Goal: Task Accomplishment & Management: Complete application form

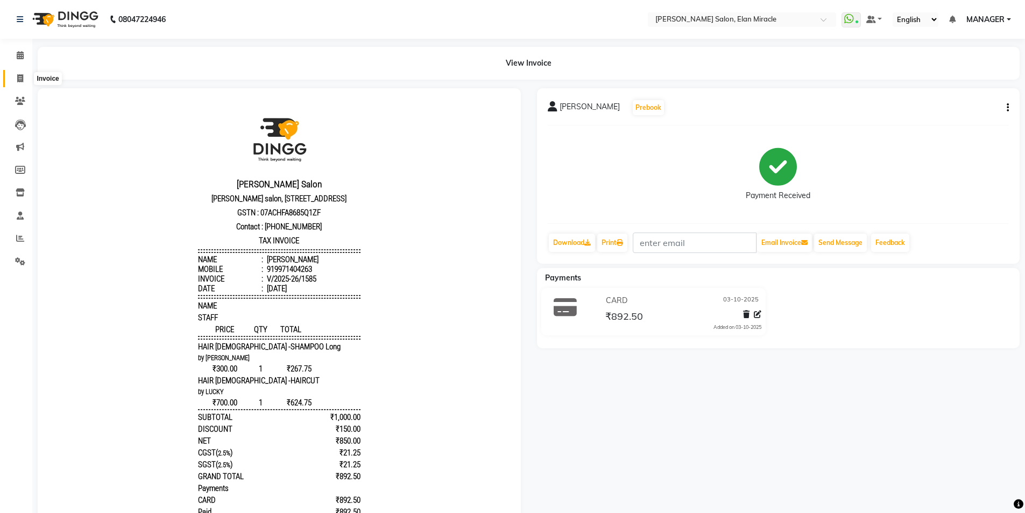
click at [23, 80] on icon at bounding box center [20, 78] width 6 height 8
select select "7738"
select select "service"
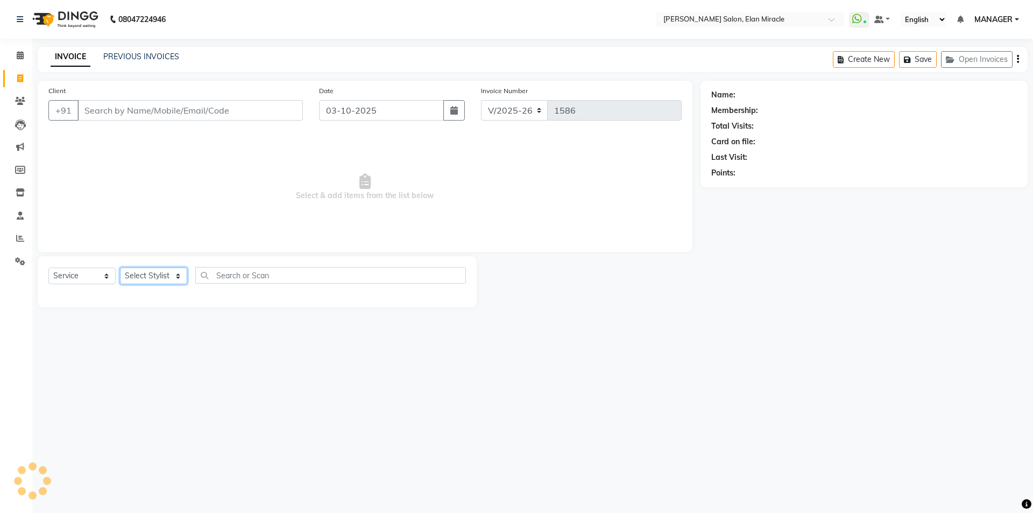
click at [183, 273] on select "Select Stylist [PERSON_NAME] ANKIT KAIF [PERSON_NAME] LUCKY MADHU MANAGER [PERS…" at bounding box center [153, 275] width 67 height 17
select select "84023"
click at [120, 267] on select "Select Stylist [PERSON_NAME] ANKIT KAIF [PERSON_NAME] LUCKY MADHU MANAGER [PERS…" at bounding box center [153, 275] width 67 height 17
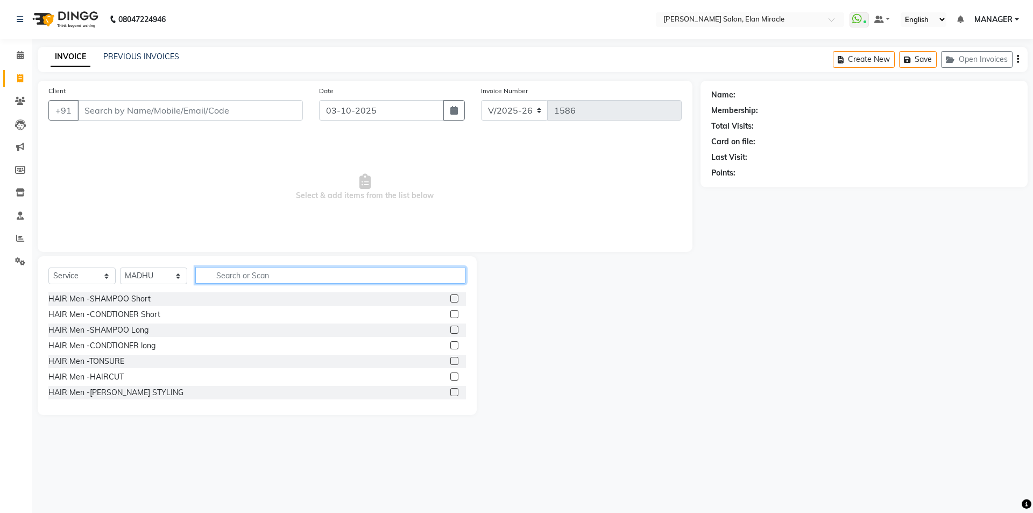
click at [242, 276] on input "text" at bounding box center [330, 275] width 271 height 17
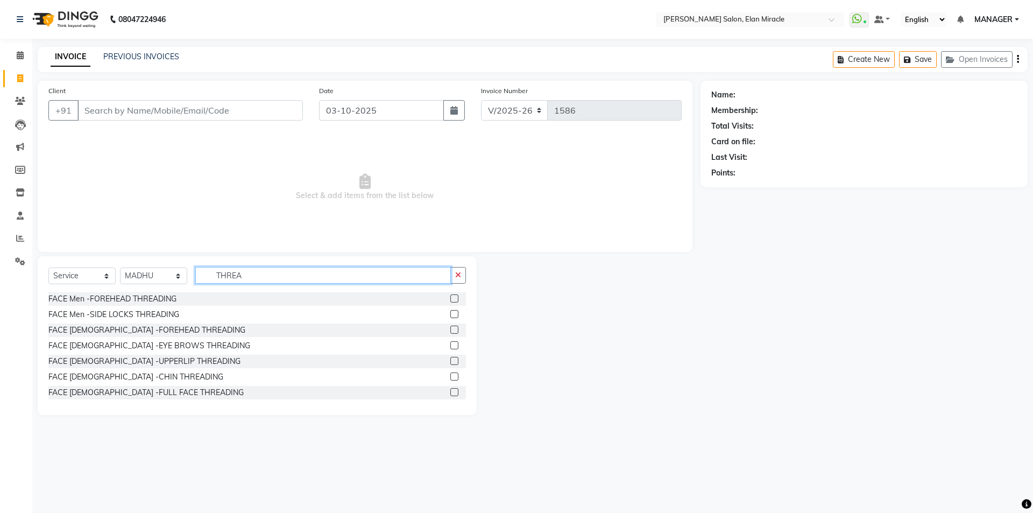
type input "THREA"
click at [450, 361] on label at bounding box center [454, 361] width 8 height 8
click at [450, 361] on input "checkbox" at bounding box center [453, 361] width 7 height 7
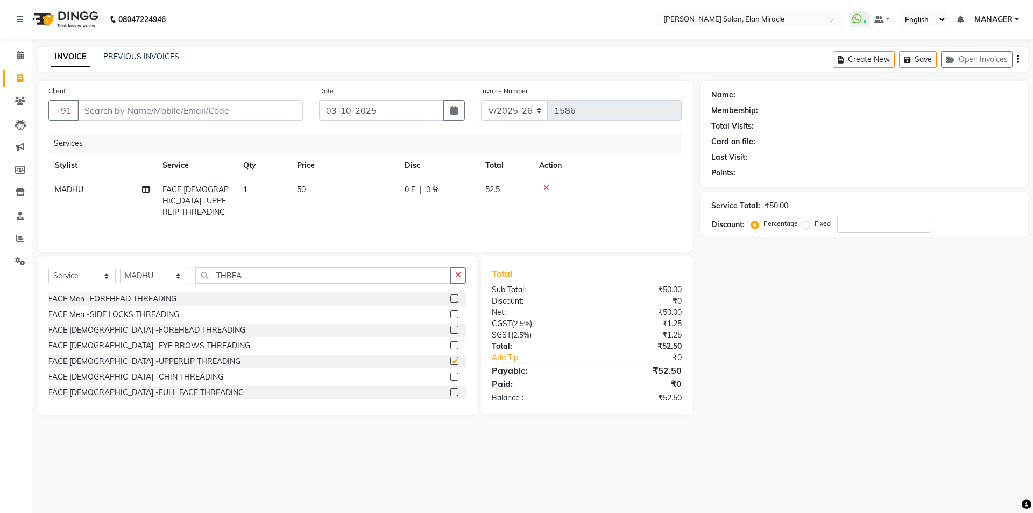
checkbox input "false"
click at [450, 345] on label at bounding box center [454, 345] width 8 height 8
click at [450, 345] on input "checkbox" at bounding box center [453, 345] width 7 height 7
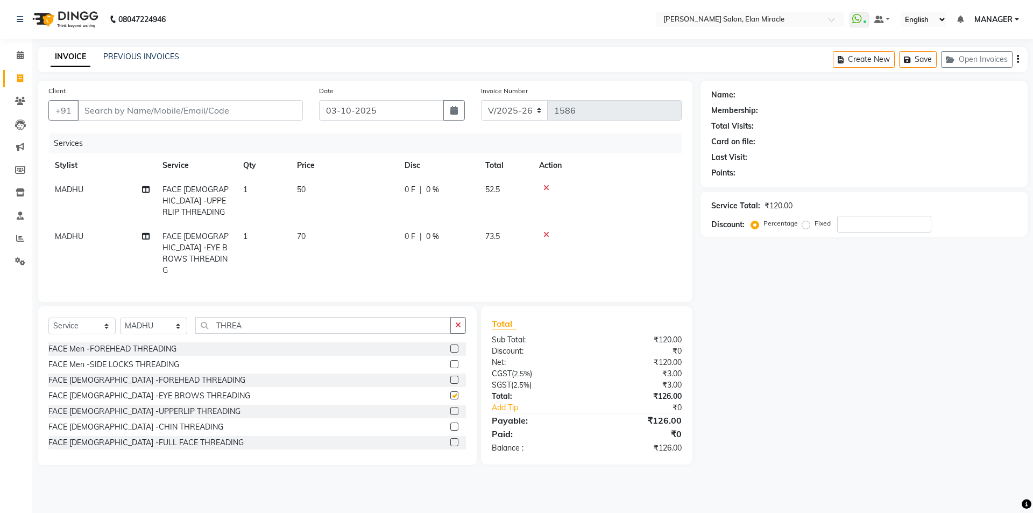
checkbox input "false"
click at [457, 317] on button "button" at bounding box center [458, 325] width 16 height 17
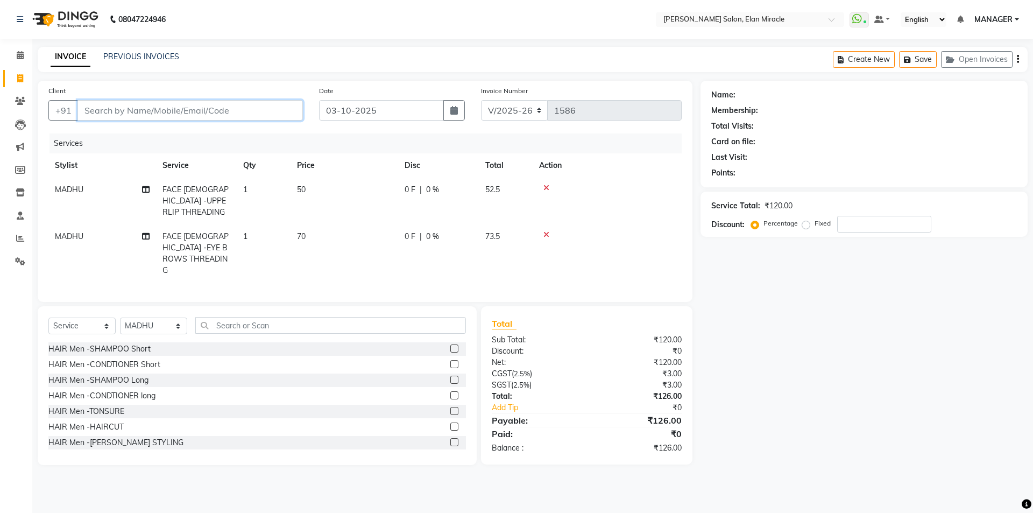
click at [223, 115] on input "Client" at bounding box center [189, 110] width 225 height 20
type input "9"
type input "0"
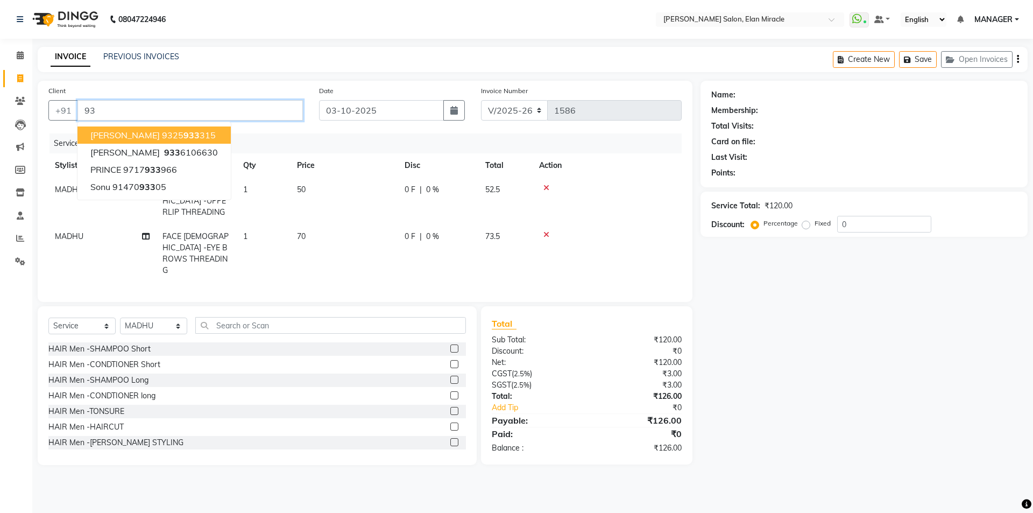
type input "9"
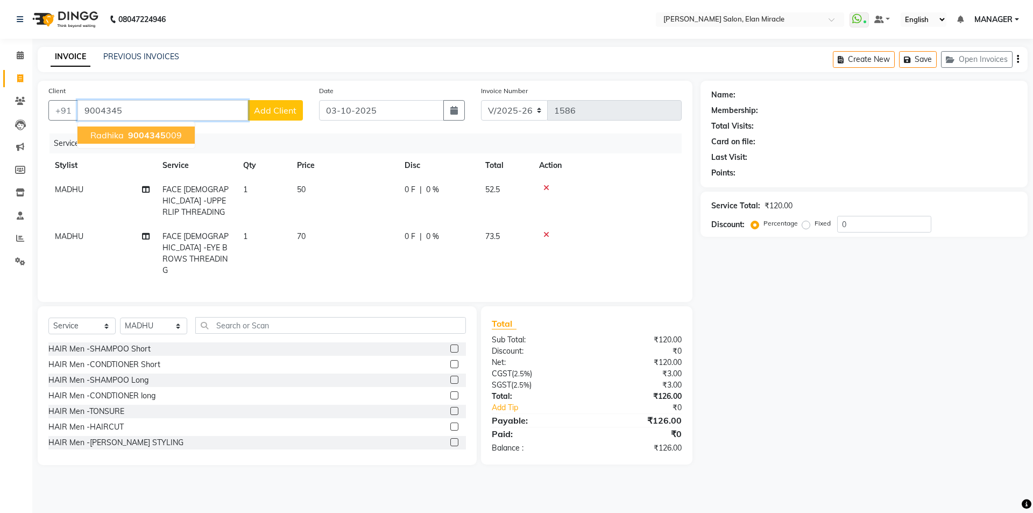
click at [150, 142] on button "radhika 9004345 009" at bounding box center [135, 134] width 117 height 17
type input "9004345009"
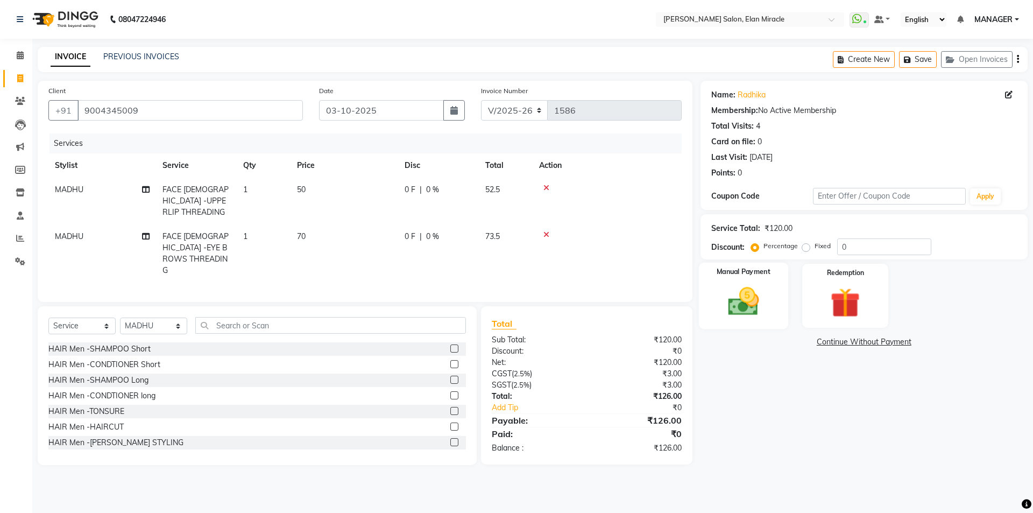
drag, startPoint x: 781, startPoint y: 257, endPoint x: 768, endPoint y: 283, distance: 29.1
click at [781, 259] on div "Service Total: ₹120.00 Discount: Percentage Fixed 0" at bounding box center [864, 236] width 327 height 45
click at [768, 283] on div "Manual Payment" at bounding box center [743, 296] width 89 height 66
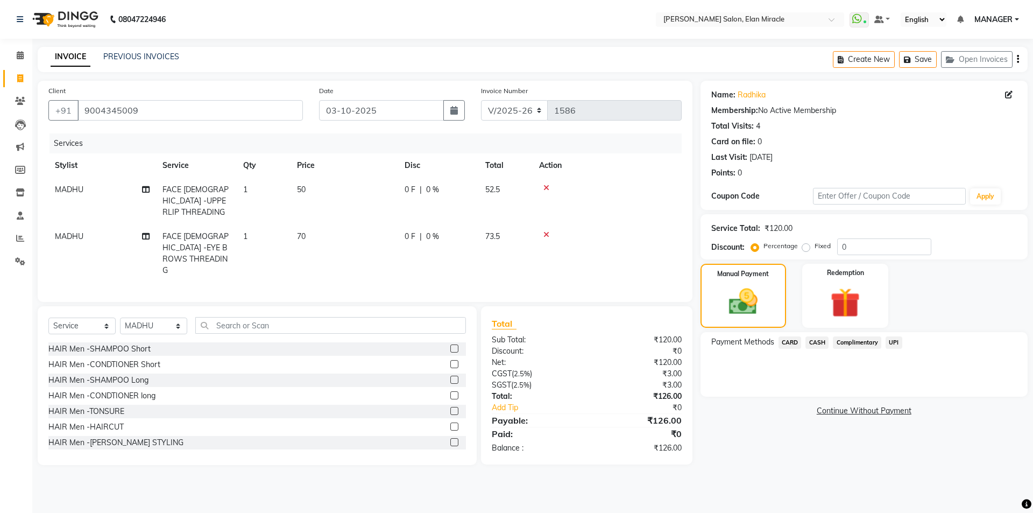
click at [888, 348] on span "UPI" at bounding box center [894, 342] width 17 height 12
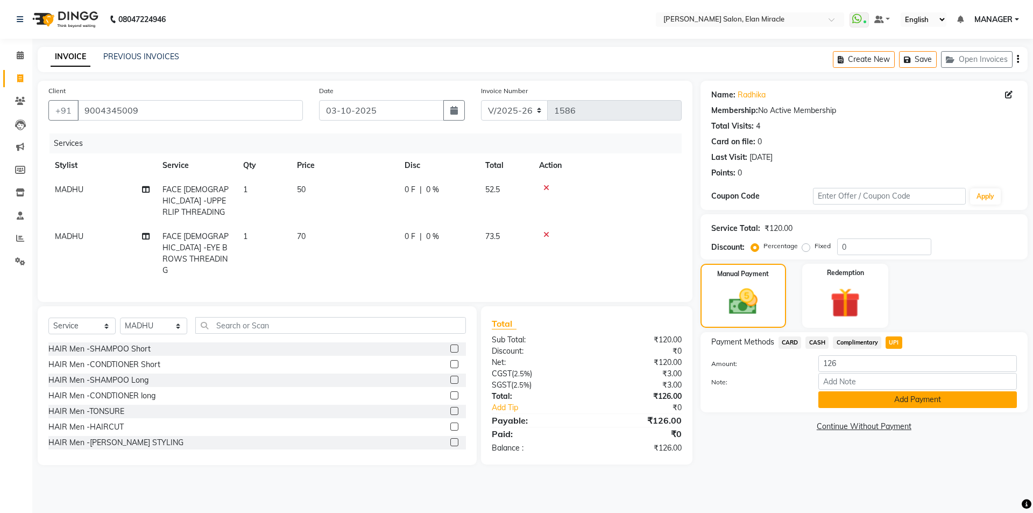
click at [884, 401] on button "Add Payment" at bounding box center [918, 399] width 199 height 17
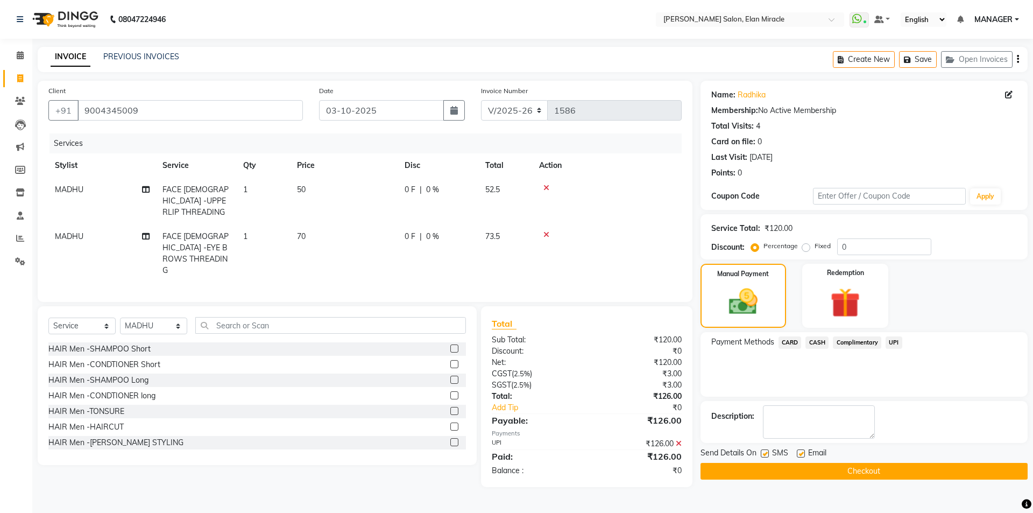
click at [888, 472] on button "Checkout" at bounding box center [864, 471] width 327 height 17
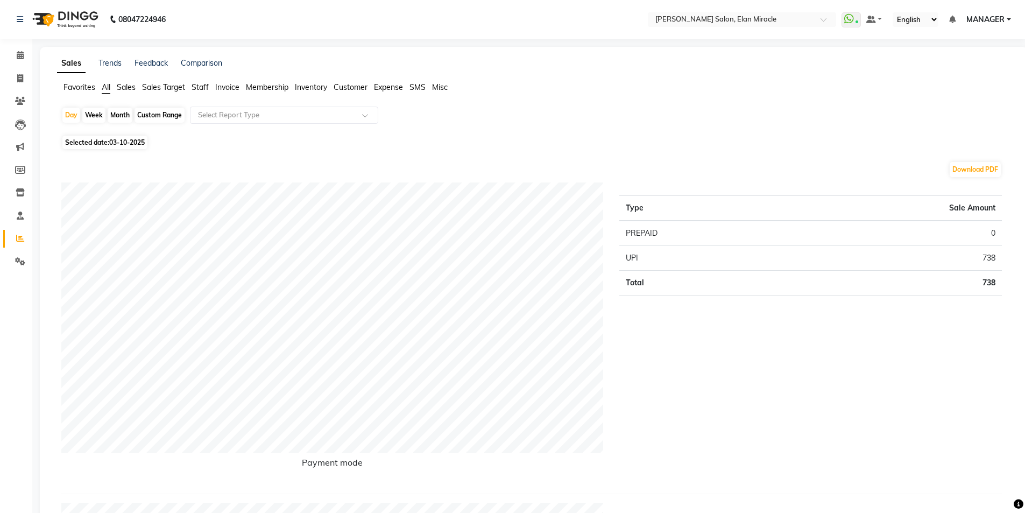
click at [1, 238] on li "Reports" at bounding box center [16, 238] width 32 height 23
click at [19, 236] on icon at bounding box center [20, 238] width 8 height 8
click at [18, 72] on link "Invoice" at bounding box center [16, 79] width 26 height 18
select select "7738"
select select "service"
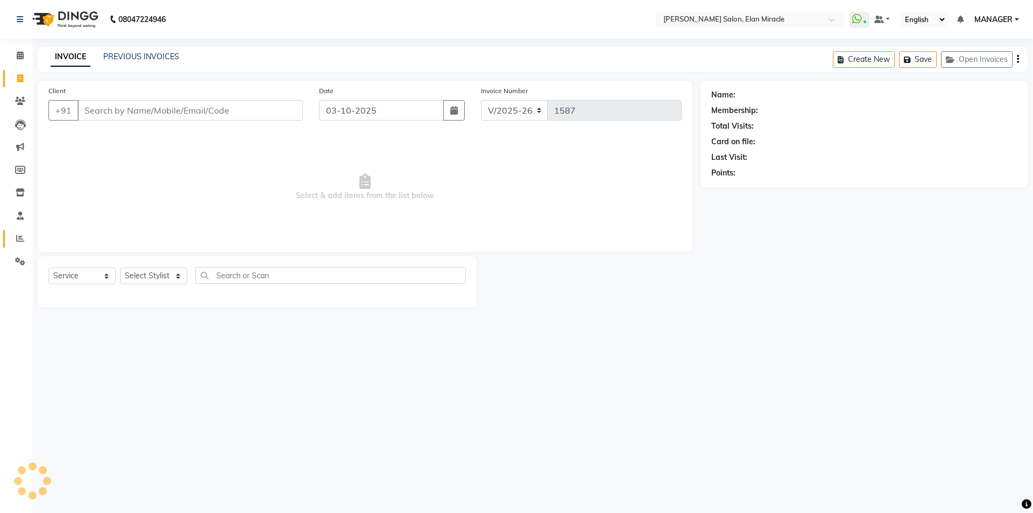
click at [19, 242] on span at bounding box center [20, 238] width 19 height 12
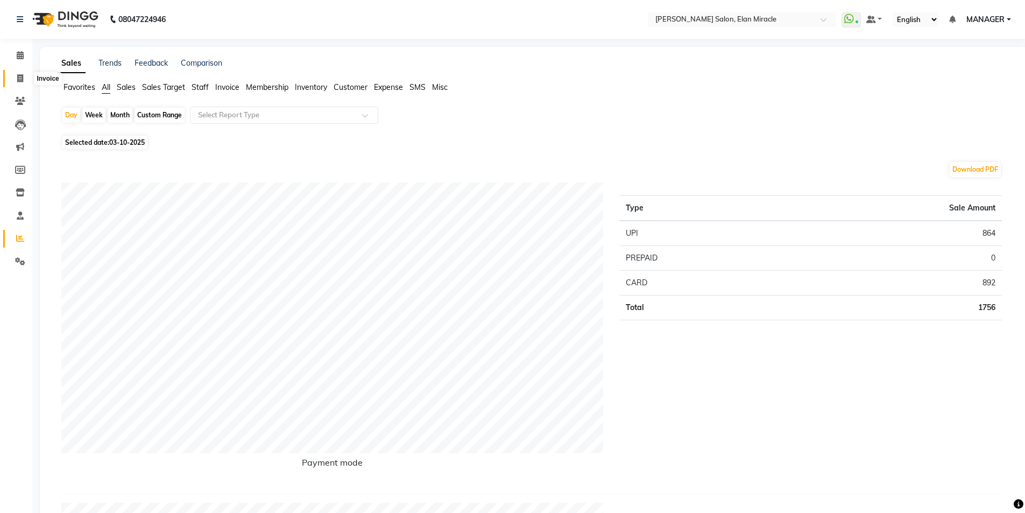
click at [16, 74] on span at bounding box center [20, 79] width 19 height 12
select select "7738"
select select "service"
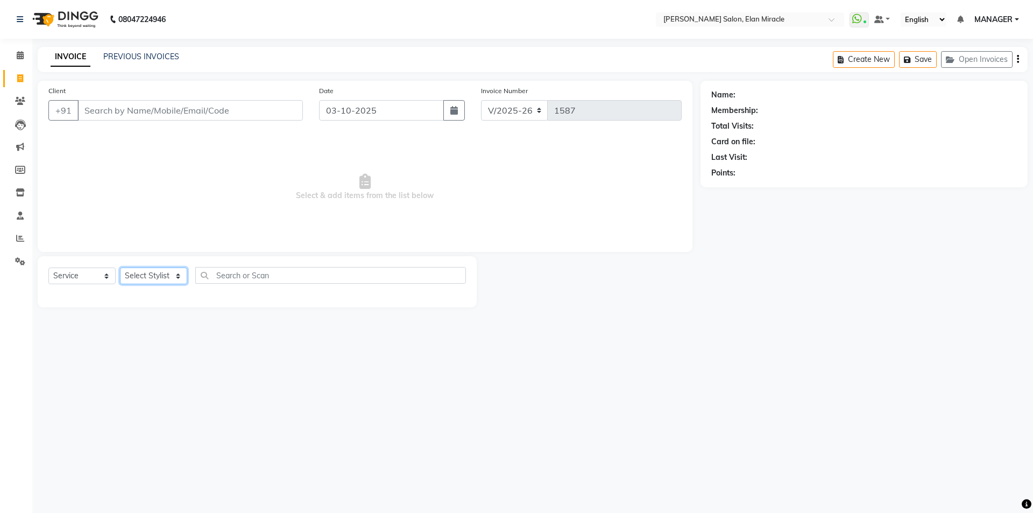
click at [166, 277] on select "Select Stylist [PERSON_NAME] ANKIT KAIF [PERSON_NAME] LUCKY MADHU MANAGER [PERS…" at bounding box center [153, 275] width 67 height 17
select select "81685"
click at [120, 267] on select "Select Stylist [PERSON_NAME] ANKIT KAIF [PERSON_NAME] LUCKY MADHU MANAGER [PERS…" at bounding box center [153, 275] width 67 height 17
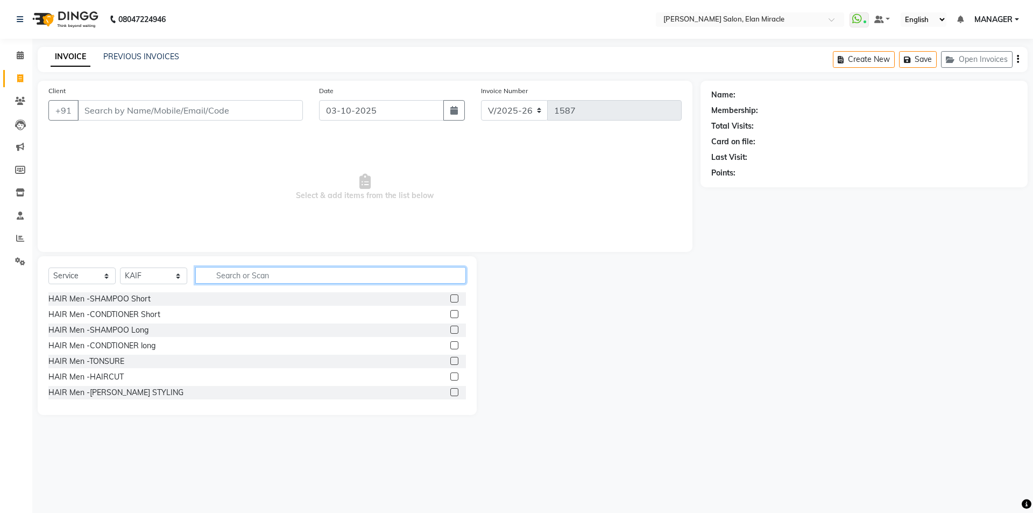
click at [257, 274] on input "text" at bounding box center [330, 275] width 271 height 17
type input "HAIR"
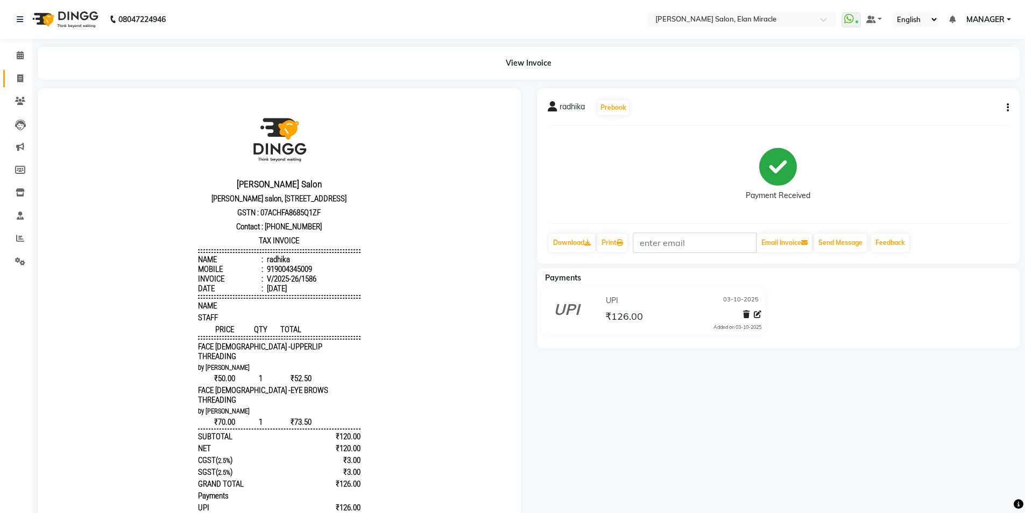
drag, startPoint x: 0, startPoint y: 0, endPoint x: 17, endPoint y: 80, distance: 81.4
click at [18, 80] on icon at bounding box center [20, 78] width 6 height 8
select select "service"
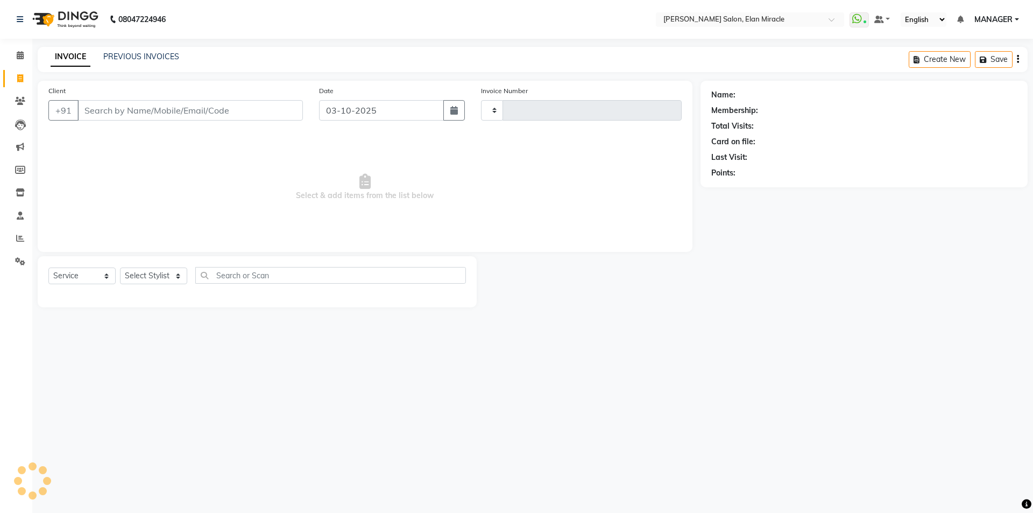
type input "1587"
select select "7738"
select select "service"
click at [173, 273] on select "Select Stylist [PERSON_NAME] ANKIT KAIF [PERSON_NAME] LUCKY MADHU MANAGER [PERS…" at bounding box center [153, 275] width 67 height 17
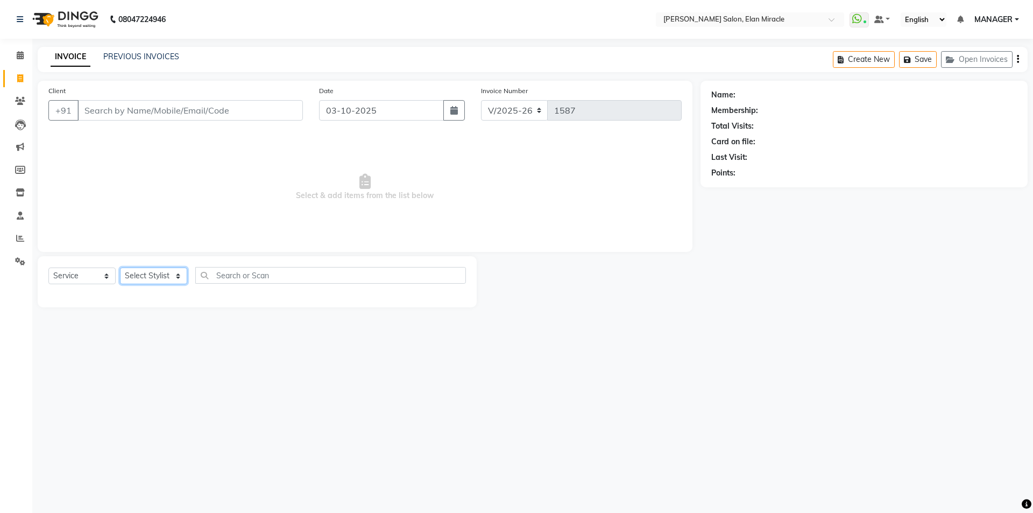
select select "81685"
click at [120, 267] on select "Select Stylist [PERSON_NAME] ANKIT KAIF [PERSON_NAME] LUCKY MADHU MANAGER [PERS…" at bounding box center [153, 275] width 67 height 17
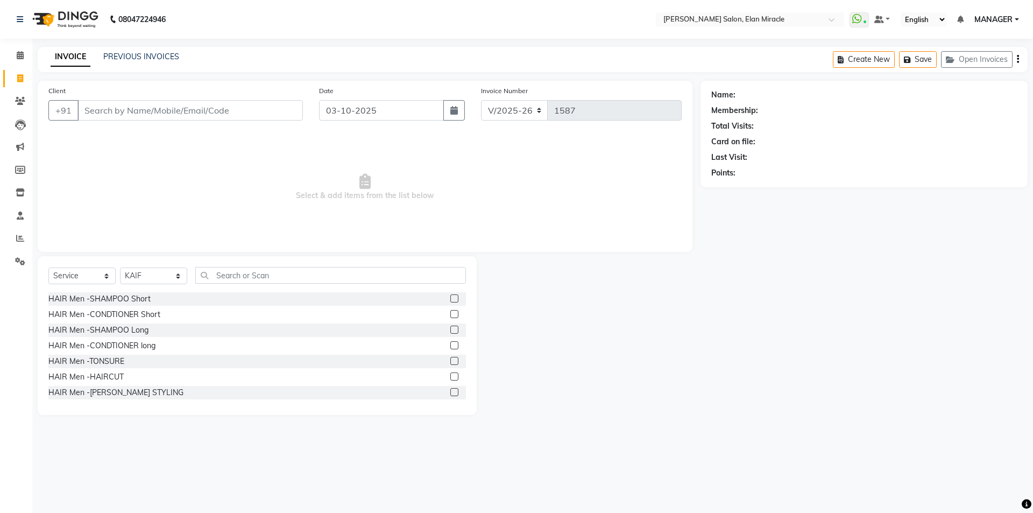
click at [304, 260] on div "Select Service Product Membership Package Voucher Prepaid Gift Card Select Styl…" at bounding box center [257, 335] width 439 height 159
click at [304, 269] on input "text" at bounding box center [330, 275] width 271 height 17
click at [450, 379] on label at bounding box center [454, 376] width 8 height 8
click at [450, 379] on input "checkbox" at bounding box center [453, 376] width 7 height 7
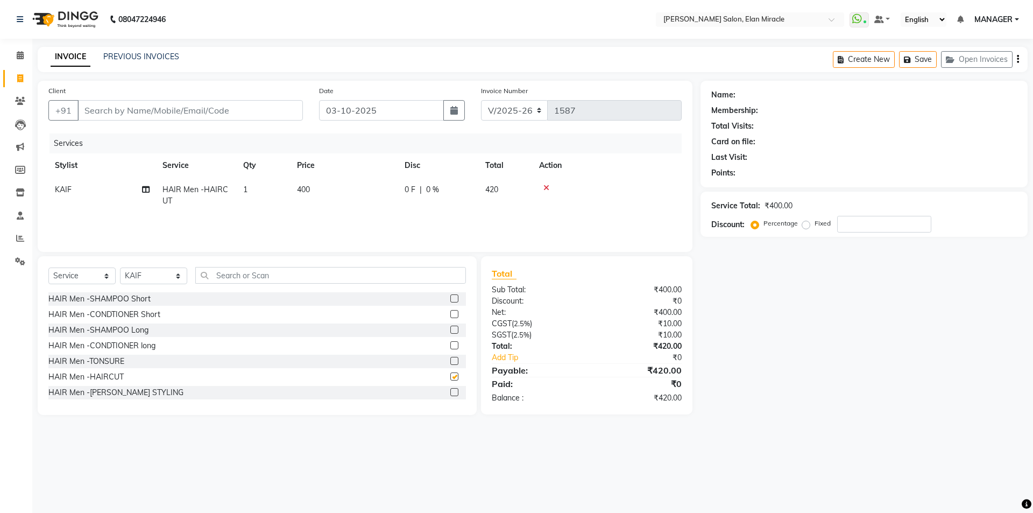
checkbox input "false"
click at [450, 393] on label at bounding box center [454, 392] width 8 height 8
click at [450, 393] on input "checkbox" at bounding box center [453, 392] width 7 height 7
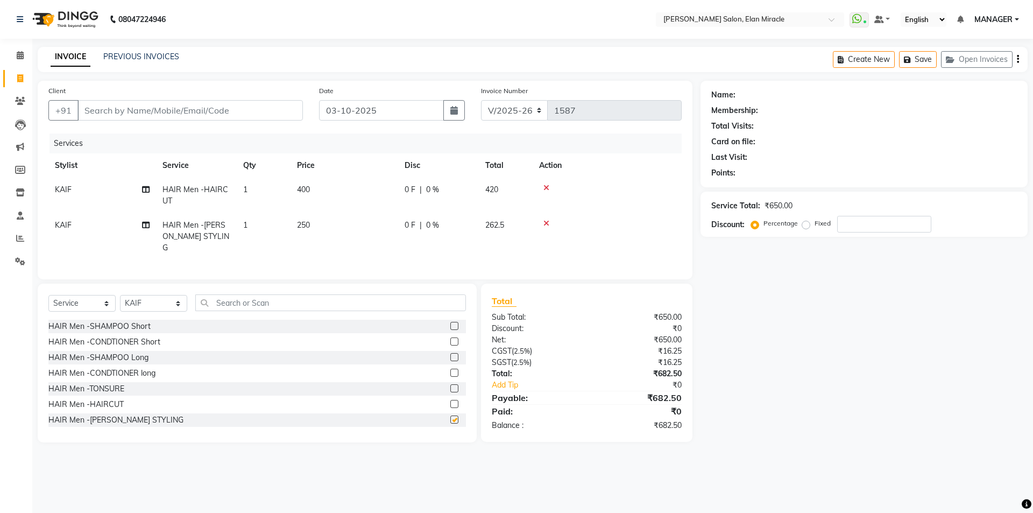
checkbox input "false"
click at [256, 106] on input "Client" at bounding box center [189, 110] width 225 height 20
type input "K"
type input "0"
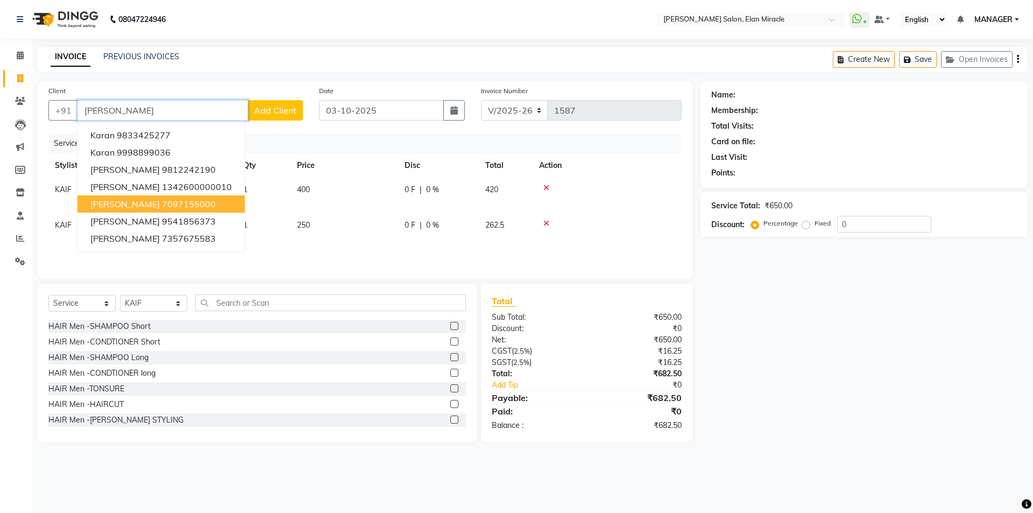
click at [179, 206] on button "[PERSON_NAME] 7097155000" at bounding box center [160, 203] width 167 height 17
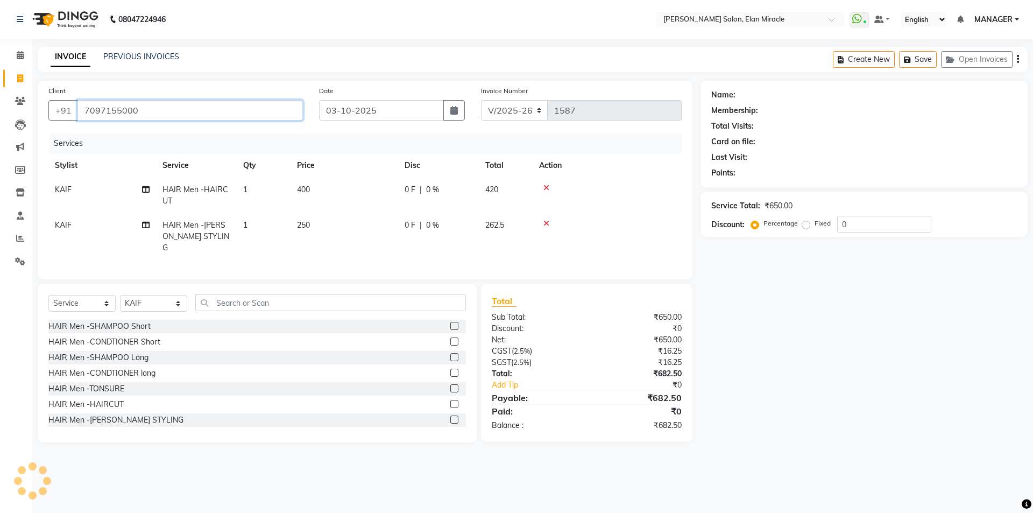
type input "7097155000"
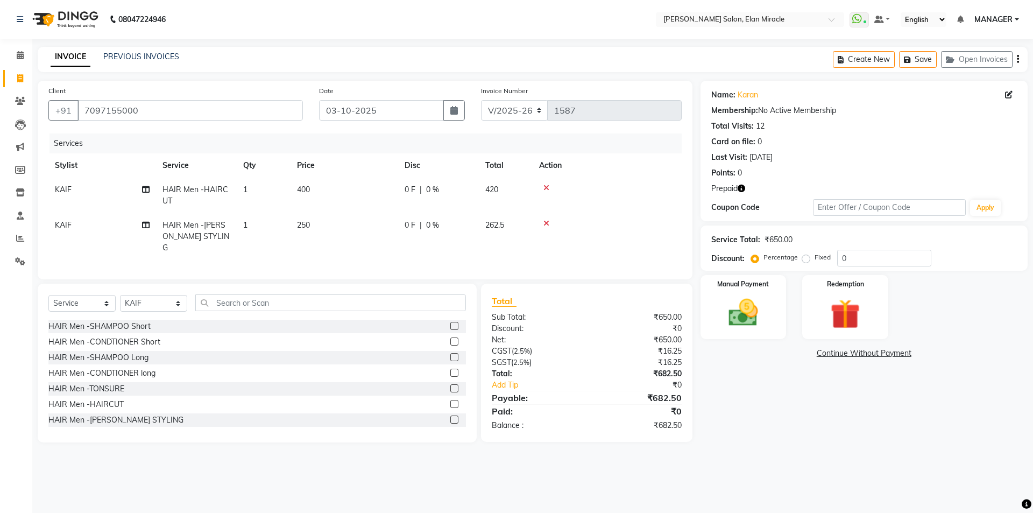
click at [742, 190] on icon "button" at bounding box center [742, 189] width 8 height 8
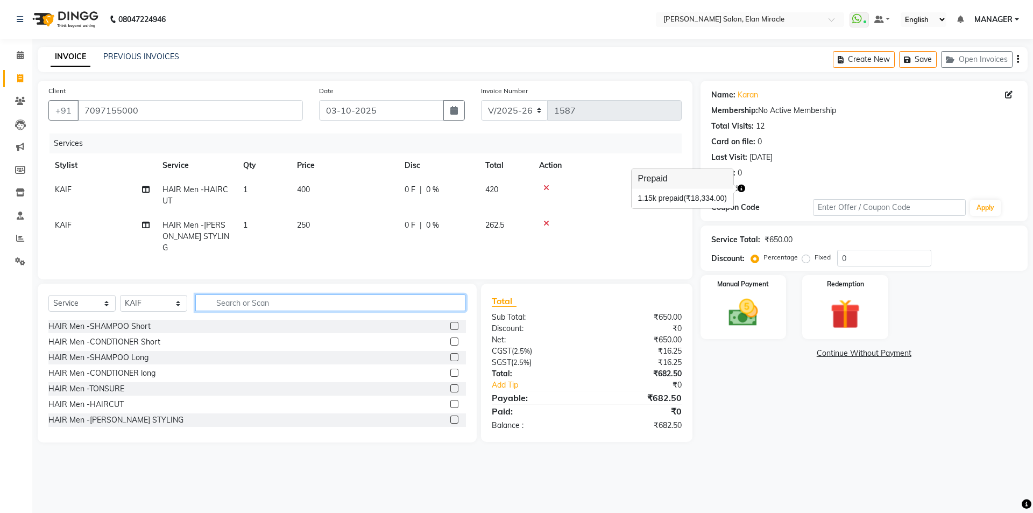
click at [258, 299] on input "text" at bounding box center [330, 302] width 271 height 17
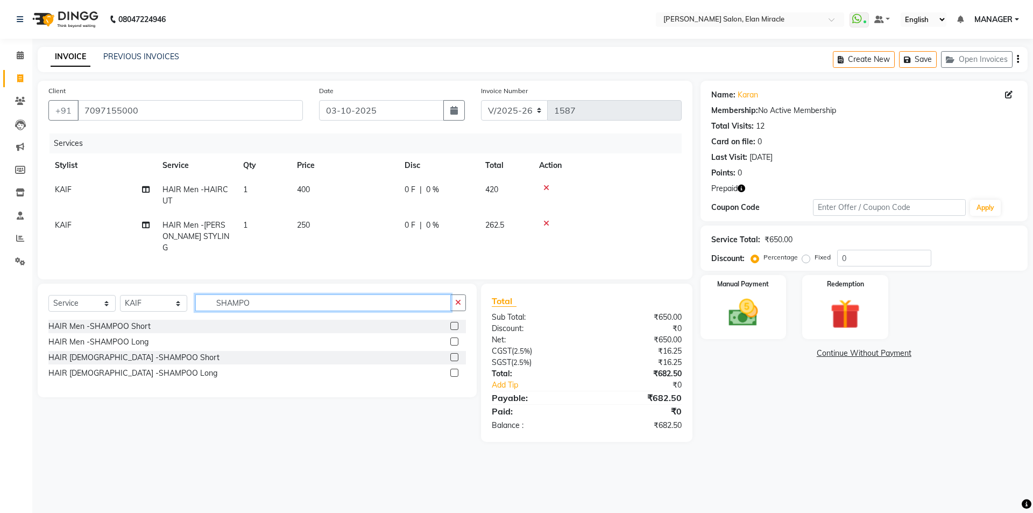
type input "SHAMPO"
click at [452, 338] on label at bounding box center [454, 341] width 8 height 8
click at [452, 339] on input "checkbox" at bounding box center [453, 342] width 7 height 7
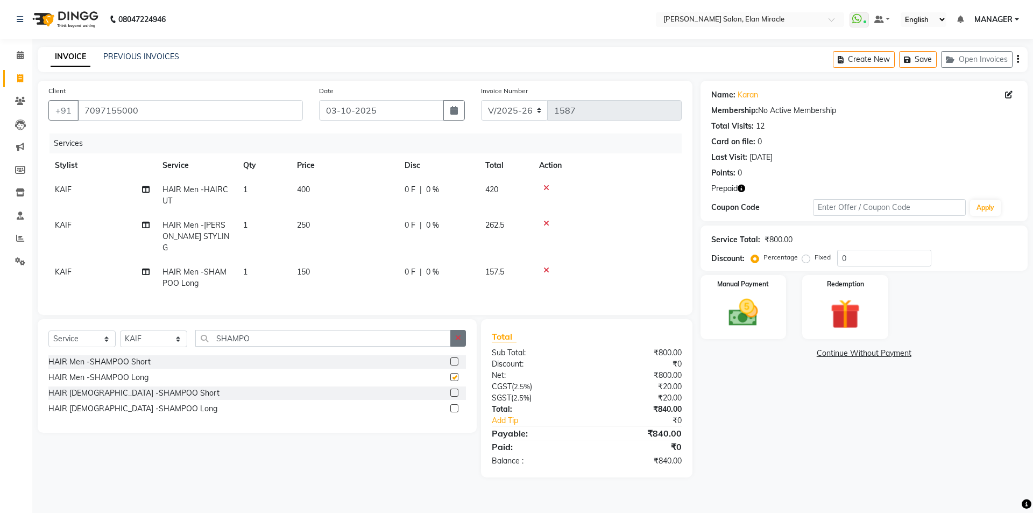
checkbox input "false"
click at [459, 334] on icon "button" at bounding box center [458, 338] width 6 height 8
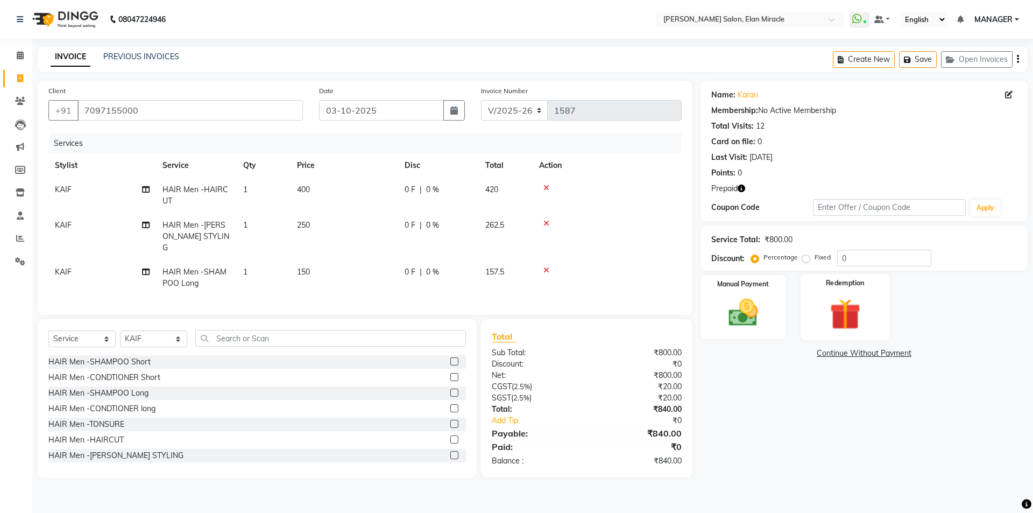
click at [803, 315] on div "Redemption" at bounding box center [845, 307] width 89 height 66
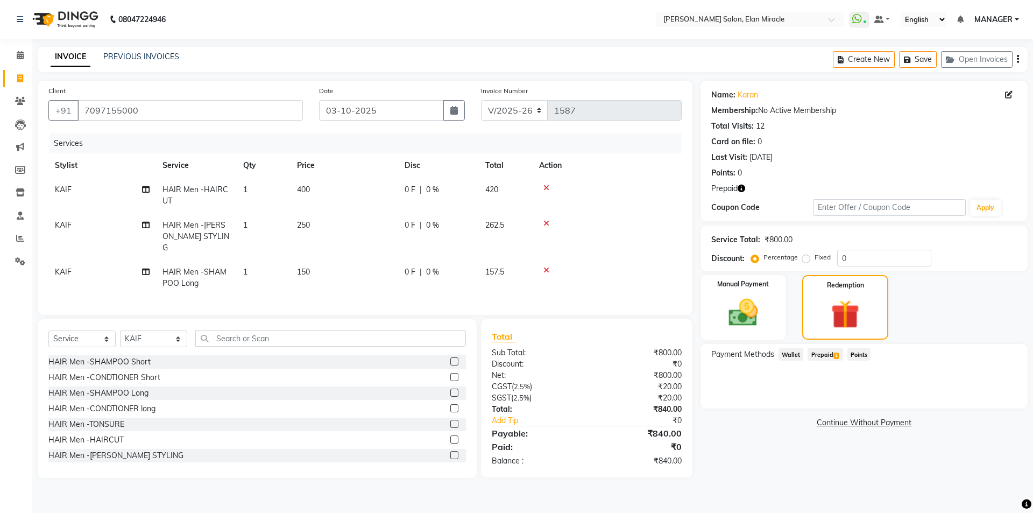
click at [822, 356] on span "Prepaid 1" at bounding box center [825, 354] width 35 height 12
click at [83, 262] on td "KAIF" at bounding box center [102, 278] width 108 height 36
select select "81685"
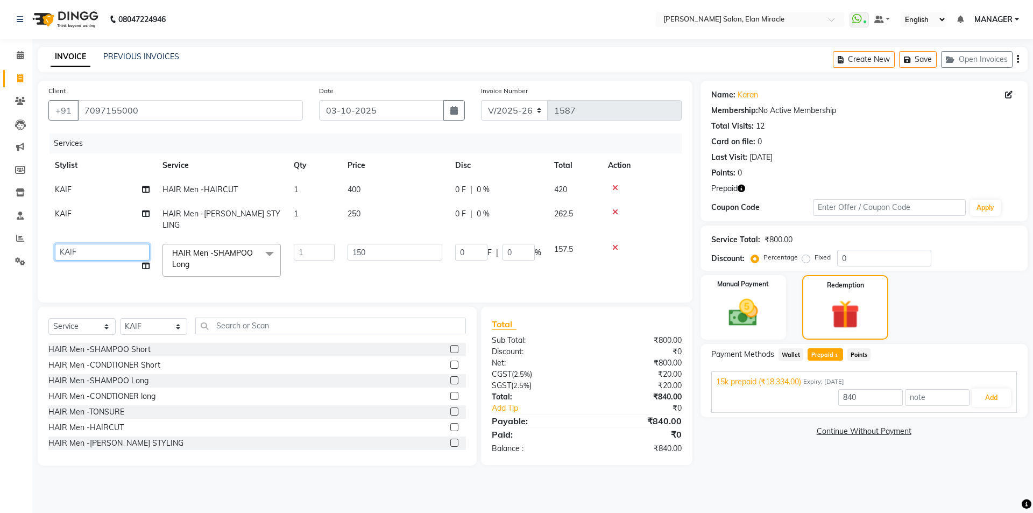
click at [104, 244] on select "[PERSON_NAME] ANKIT [PERSON_NAME] LUCKY MADHU MANAGER [PERSON_NAME]" at bounding box center [102, 252] width 95 height 17
type input "18334"
click at [985, 402] on button "Add" at bounding box center [991, 398] width 39 height 18
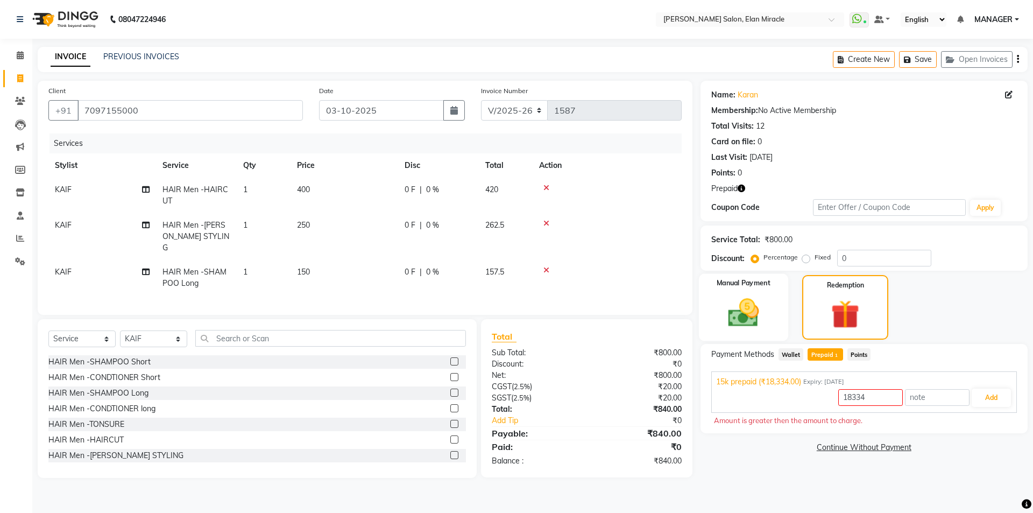
click at [741, 301] on img at bounding box center [743, 313] width 50 height 36
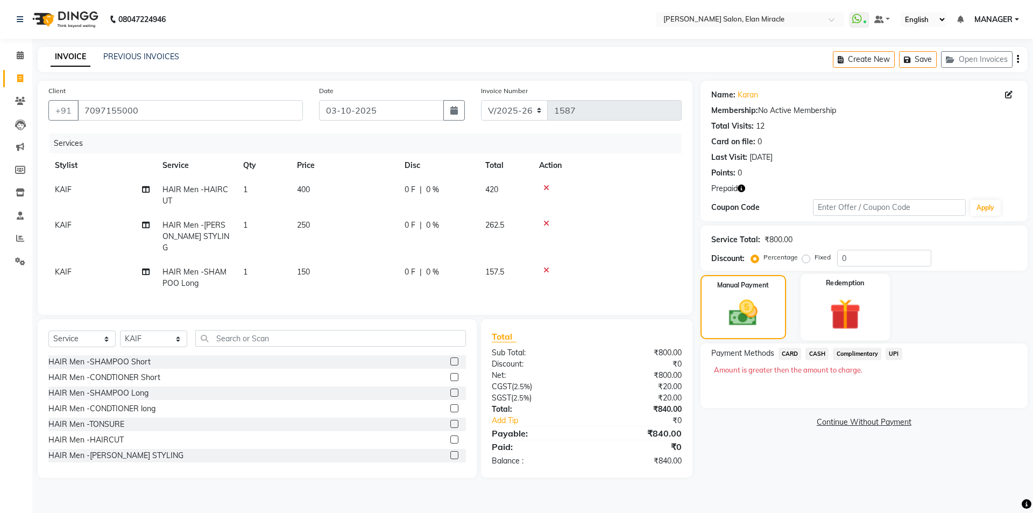
click at [839, 304] on img at bounding box center [845, 314] width 50 height 38
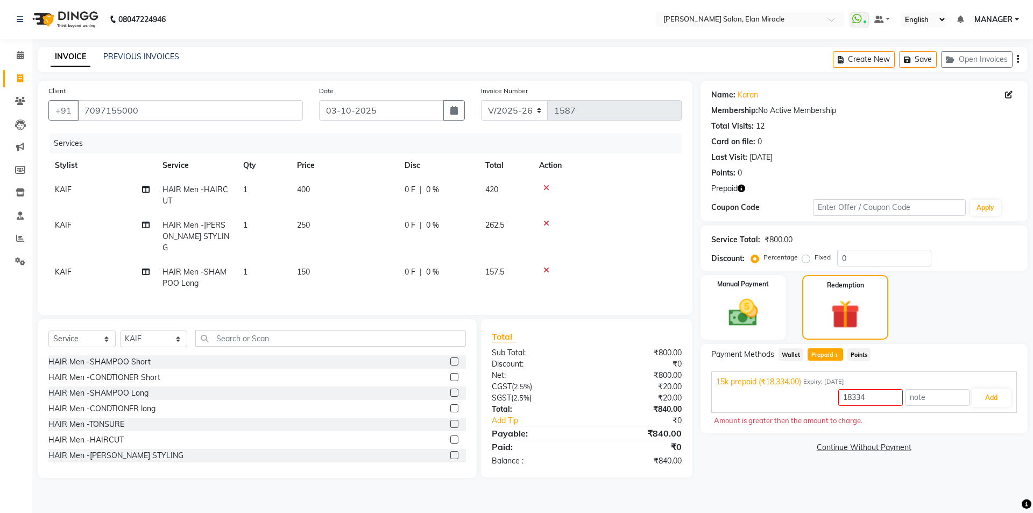
click at [787, 357] on span "Wallet" at bounding box center [791, 354] width 25 height 12
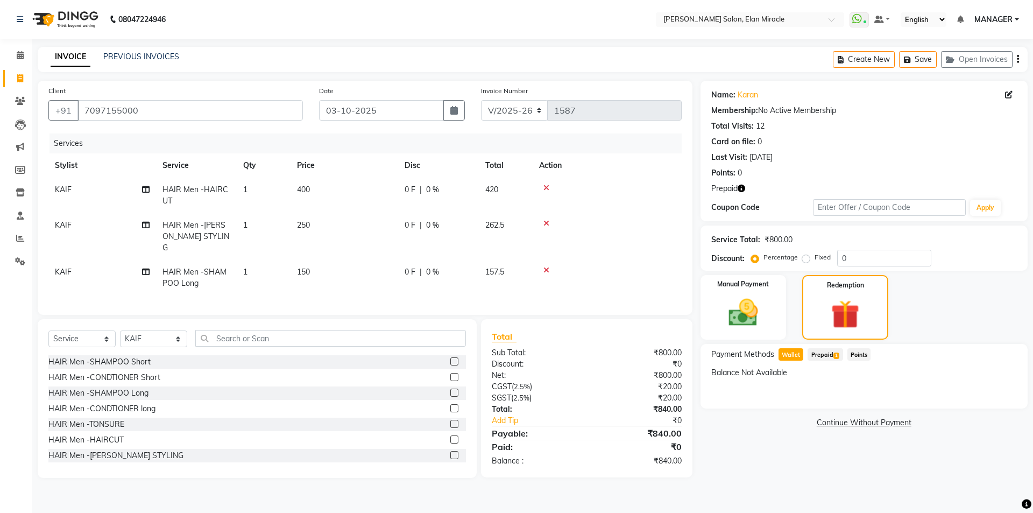
click at [854, 360] on span "Points" at bounding box center [860, 354] width 24 height 12
click at [820, 358] on span "Prepaid 1" at bounding box center [825, 354] width 35 height 12
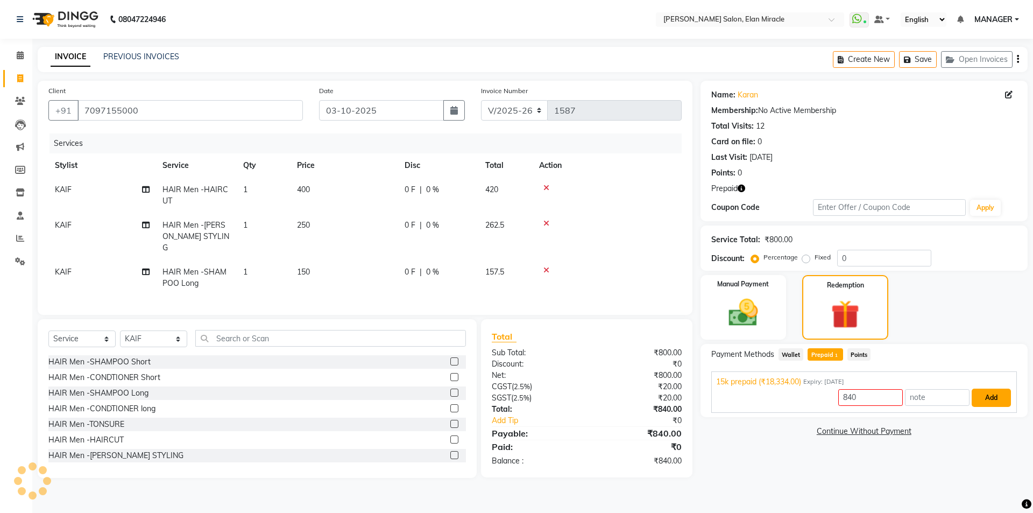
click at [997, 400] on button "Add" at bounding box center [991, 398] width 39 height 18
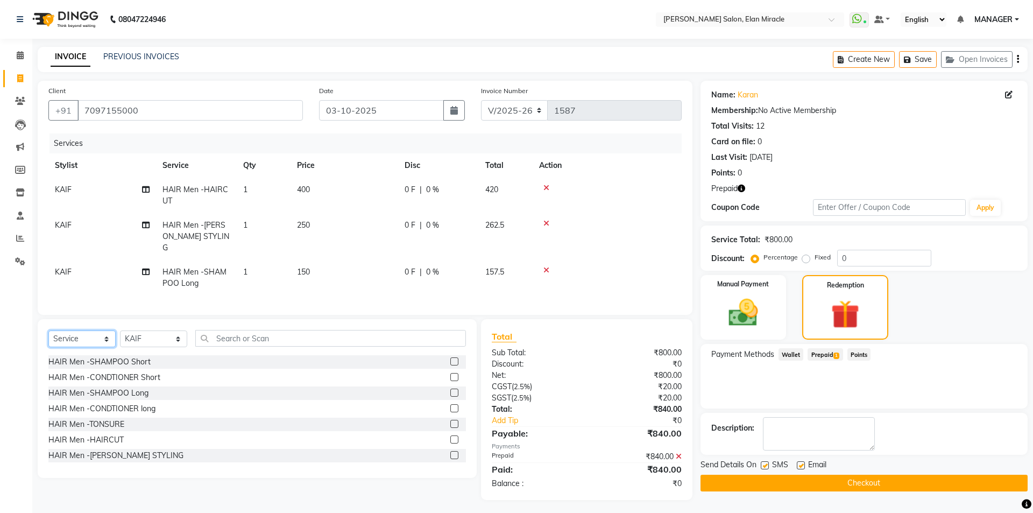
click at [102, 337] on select "Select Service Product Membership Package Voucher Prepaid Gift Card" at bounding box center [81, 338] width 67 height 17
click at [938, 484] on button "Checkout" at bounding box center [864, 483] width 327 height 17
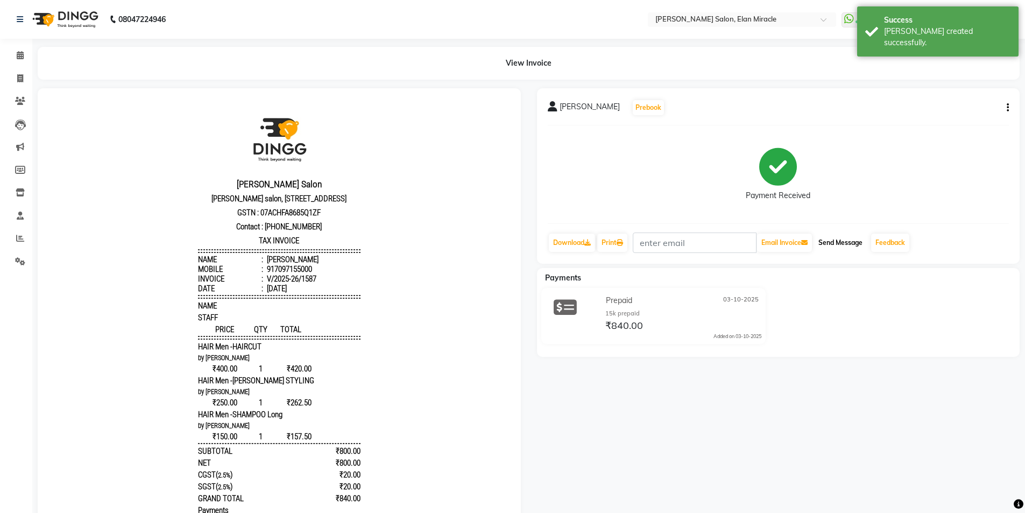
click at [865, 249] on button "Send Message" at bounding box center [840, 243] width 53 height 18
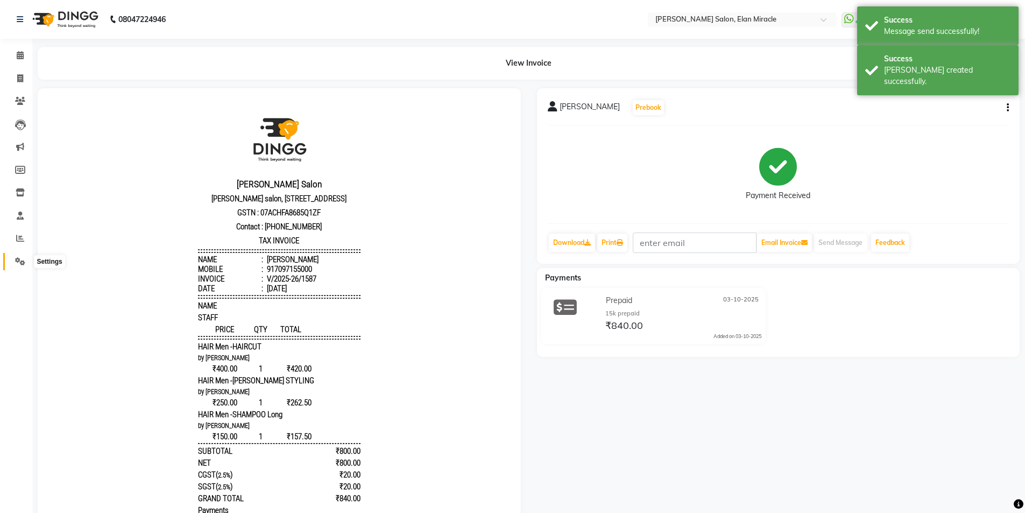
click at [23, 261] on icon at bounding box center [20, 261] width 10 height 8
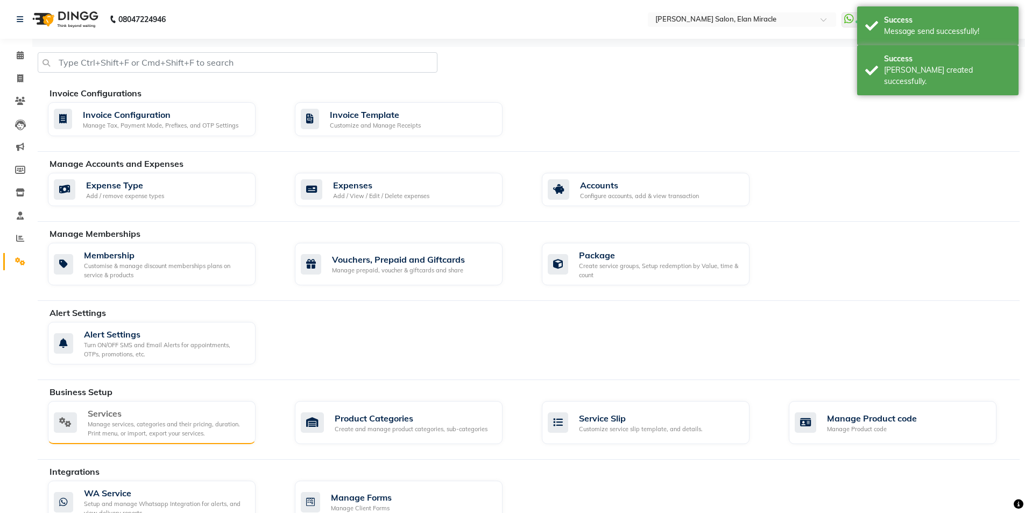
click at [157, 425] on div "Manage services, categories and their pricing, duration. Print menu, or import,…" at bounding box center [167, 429] width 159 height 18
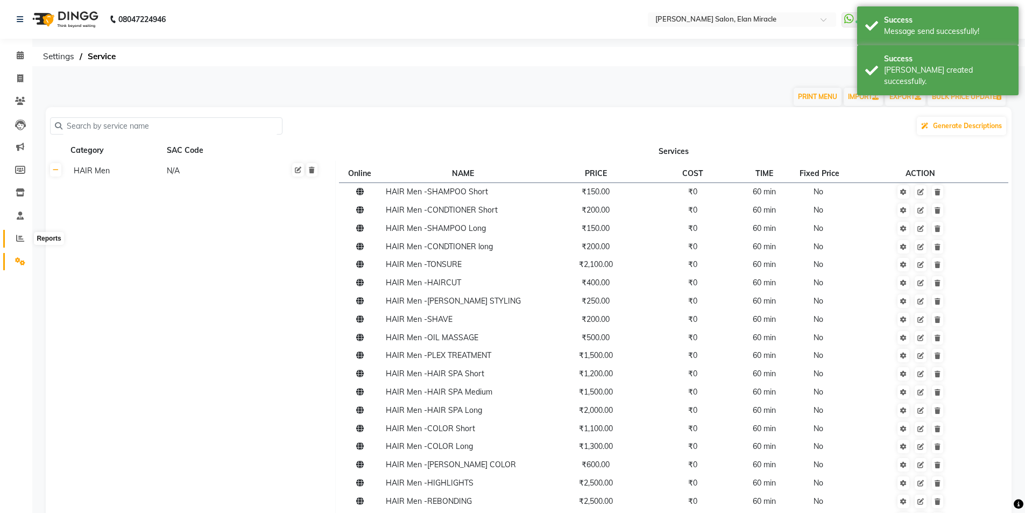
click at [24, 240] on icon at bounding box center [20, 238] width 8 height 8
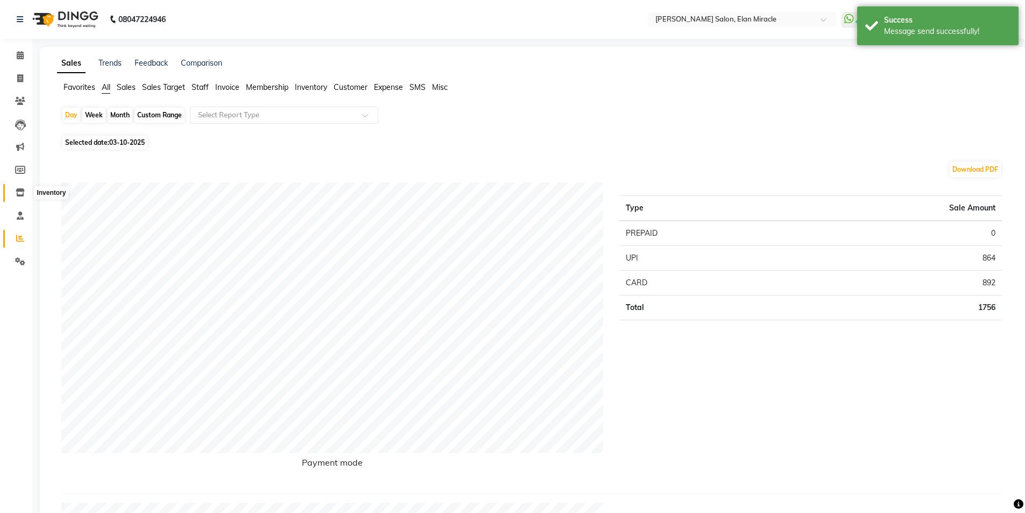
click at [21, 188] on span at bounding box center [20, 193] width 19 height 12
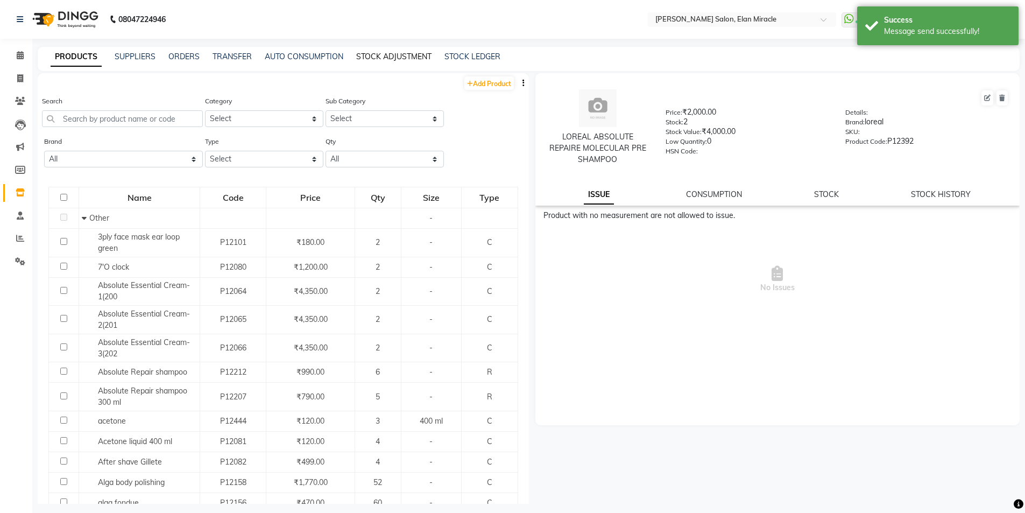
click at [406, 58] on link "STOCK ADJUSTMENT" at bounding box center [393, 57] width 75 height 10
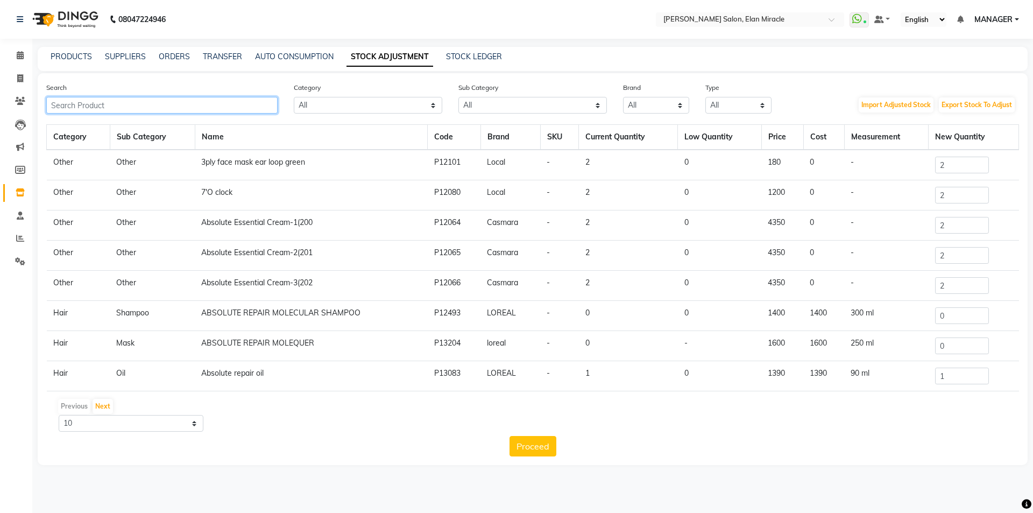
click at [239, 100] on input "text" at bounding box center [161, 105] width 231 height 17
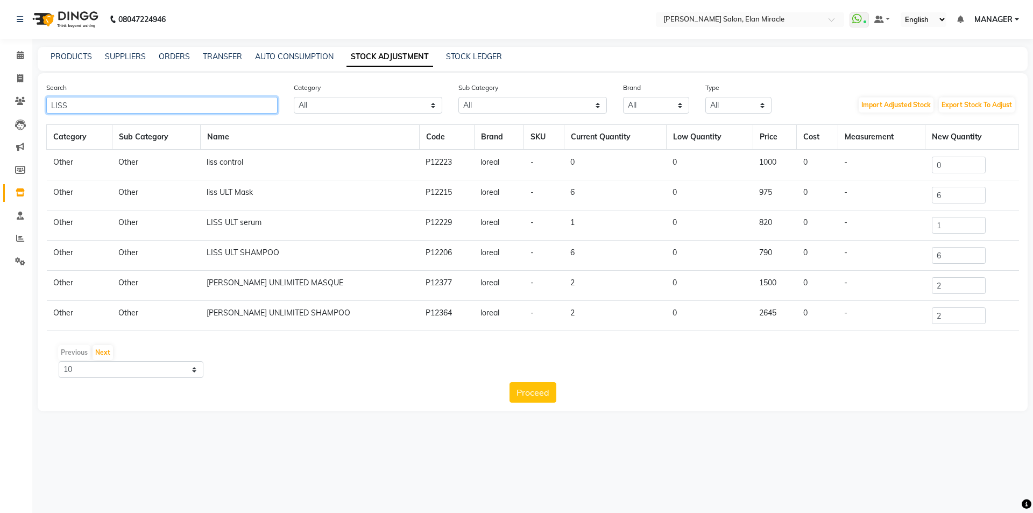
type input "LISS"
click at [953, 227] on input "1" at bounding box center [959, 225] width 54 height 17
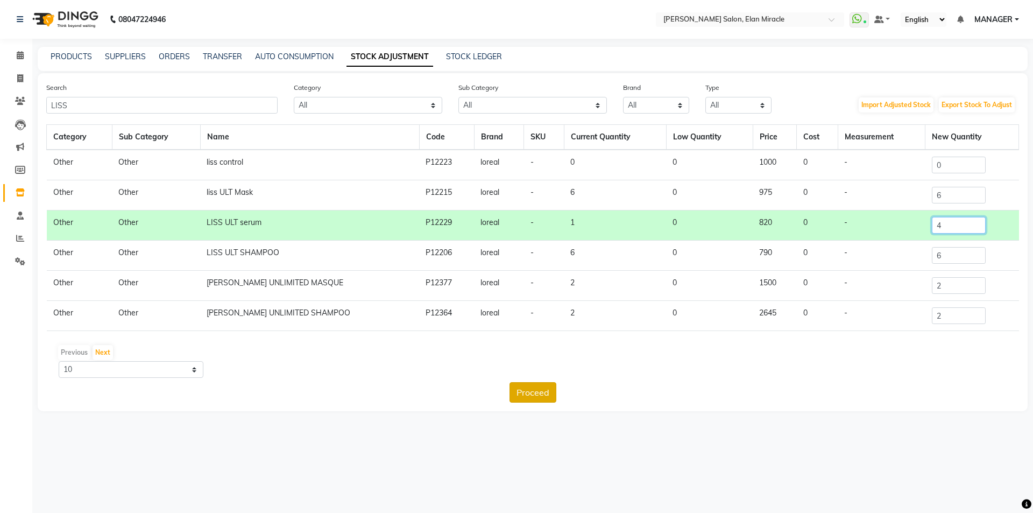
type input "4"
click at [542, 393] on button "Proceed" at bounding box center [533, 392] width 47 height 20
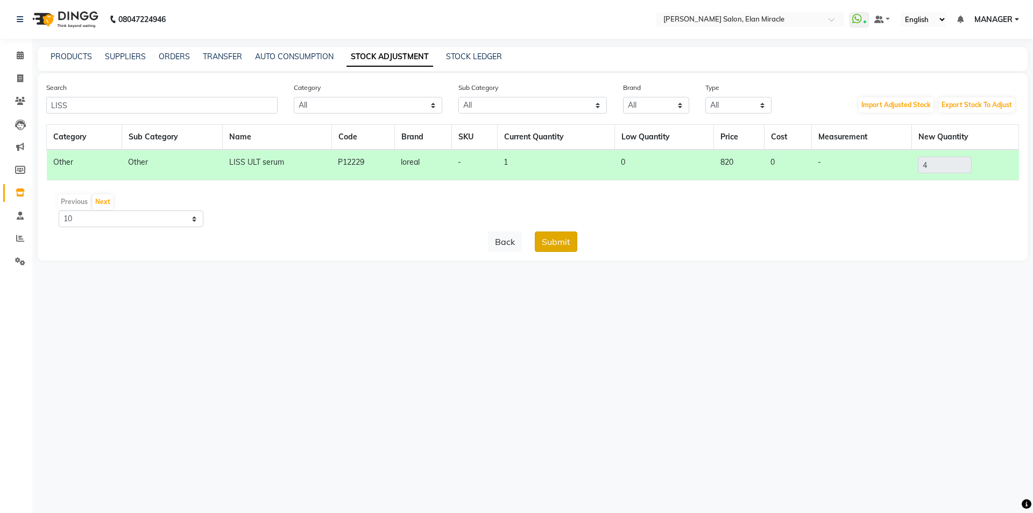
click at [561, 247] on button "Submit" at bounding box center [556, 241] width 43 height 20
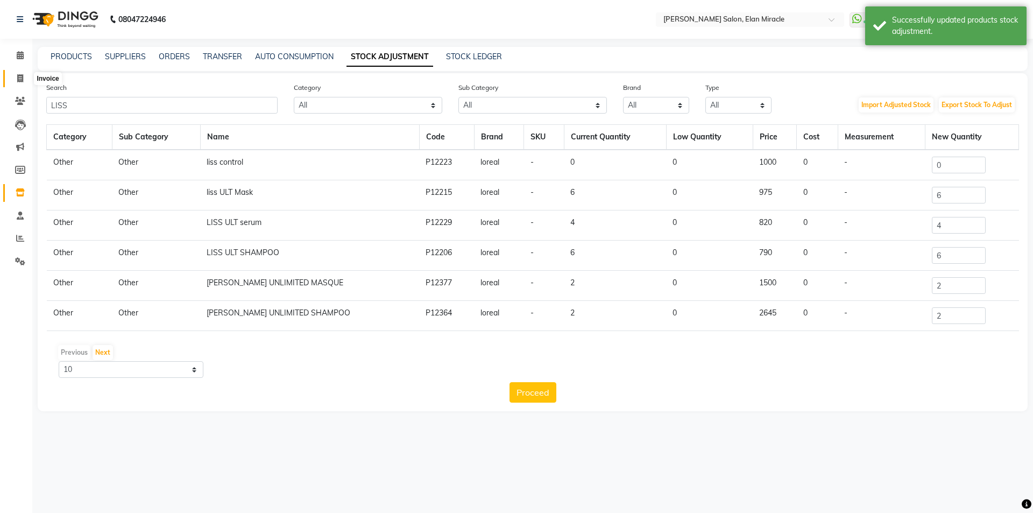
click at [23, 79] on icon at bounding box center [20, 78] width 6 height 8
select select "service"
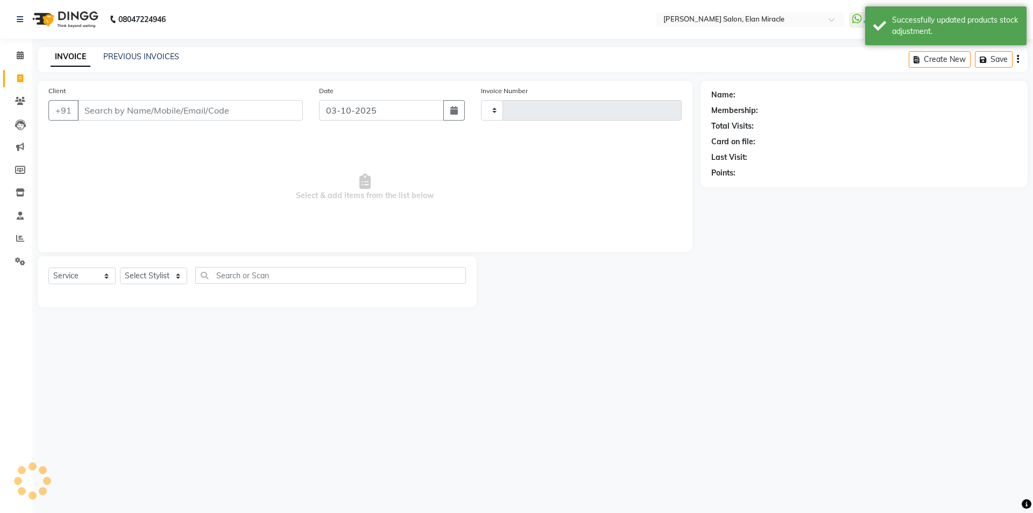
type input "1588"
select select "7738"
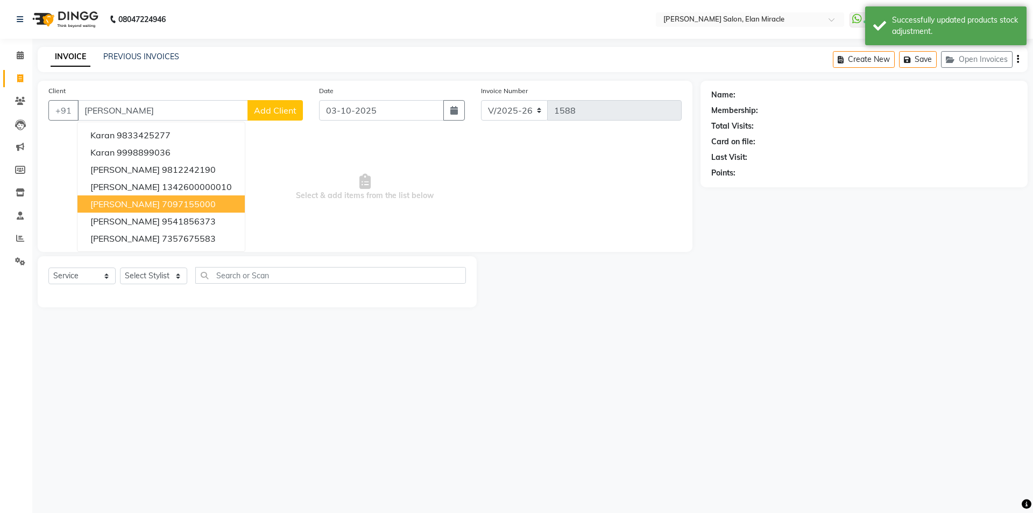
click at [173, 209] on button "[PERSON_NAME] 7097155000" at bounding box center [160, 203] width 167 height 17
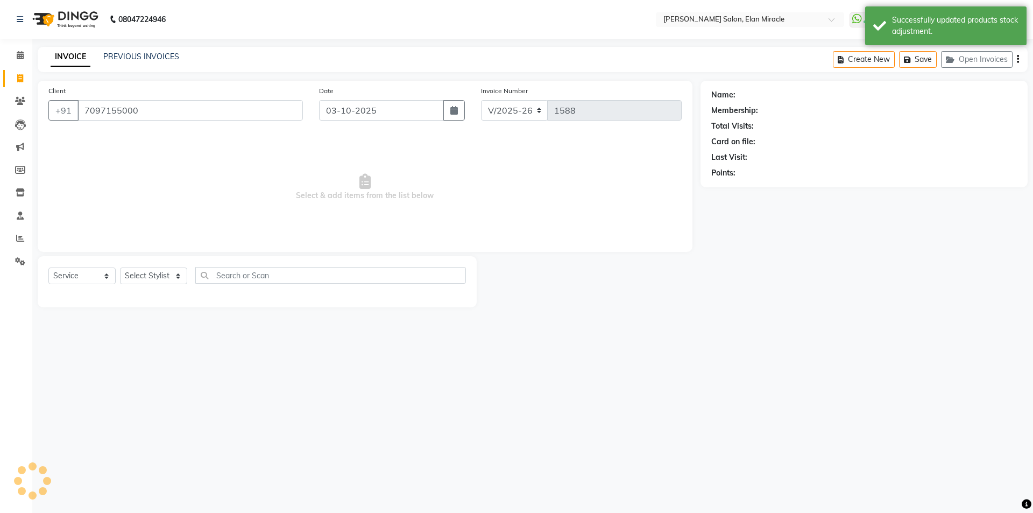
type input "7097155000"
click at [86, 278] on select "Select Service Product Membership Package Voucher Prepaid Gift Card" at bounding box center [81, 275] width 67 height 17
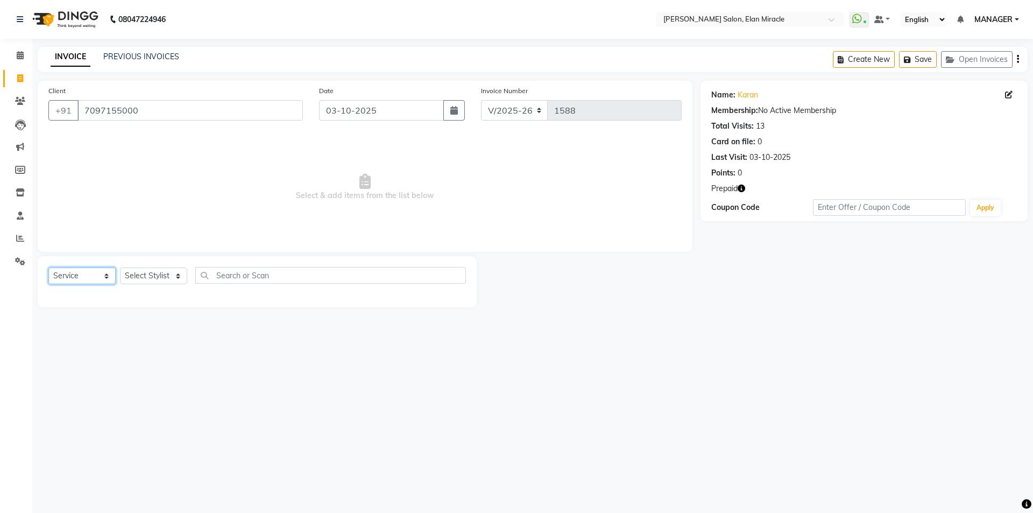
select select "product"
click at [48, 267] on select "Select Service Product Membership Package Voucher Prepaid Gift Card" at bounding box center [81, 275] width 67 height 17
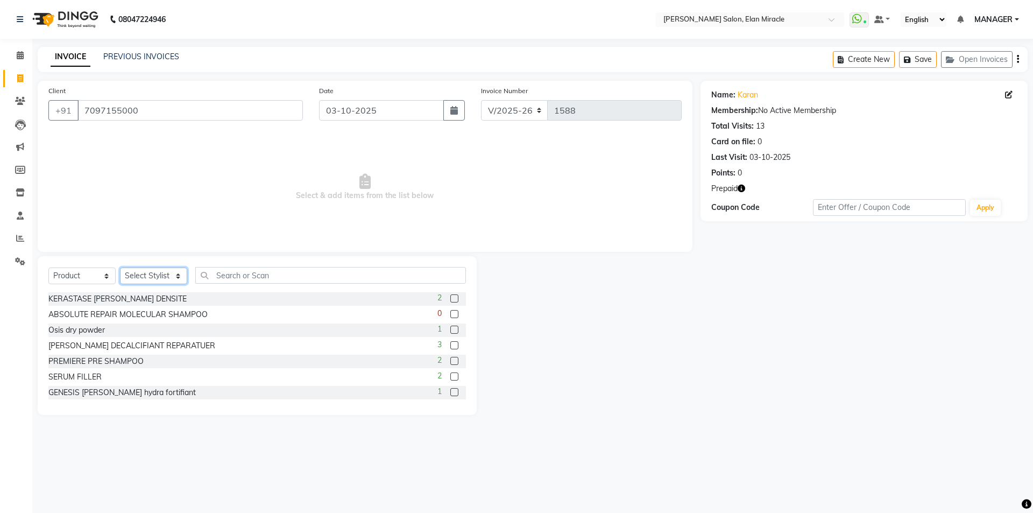
click at [155, 277] on select "Select Stylist [PERSON_NAME] ANKIT KAIF [PERSON_NAME] LUCKY MADHU MANAGER [PERS…" at bounding box center [153, 275] width 67 height 17
select select "81685"
click at [120, 267] on select "Select Stylist [PERSON_NAME] ANKIT KAIF [PERSON_NAME] LUCKY MADHU MANAGER [PERS…" at bounding box center [153, 275] width 67 height 17
click at [243, 279] on input "text" at bounding box center [330, 275] width 271 height 17
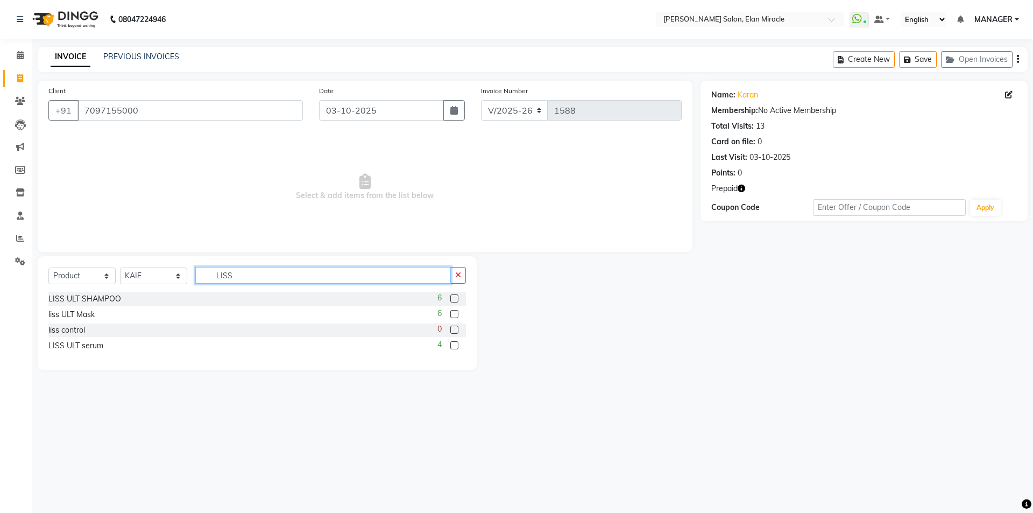
type input "LISS"
click at [454, 349] on div at bounding box center [453, 346] width 7 height 11
click at [454, 343] on label at bounding box center [454, 345] width 8 height 8
click at [454, 343] on input "checkbox" at bounding box center [453, 345] width 7 height 7
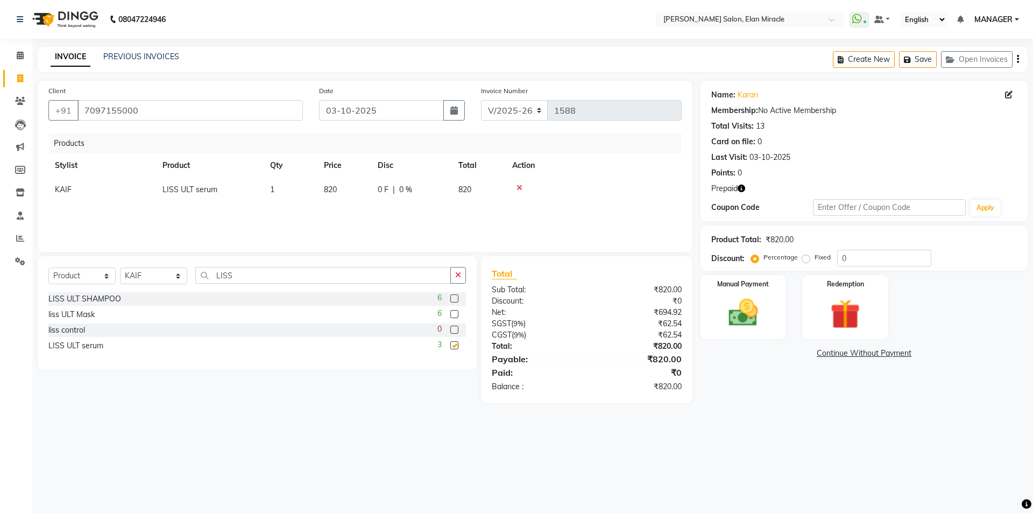
checkbox input "false"
click at [365, 195] on td "820" at bounding box center [345, 190] width 54 height 24
select select "81685"
click at [357, 186] on input "820" at bounding box center [344, 192] width 41 height 17
type input "890"
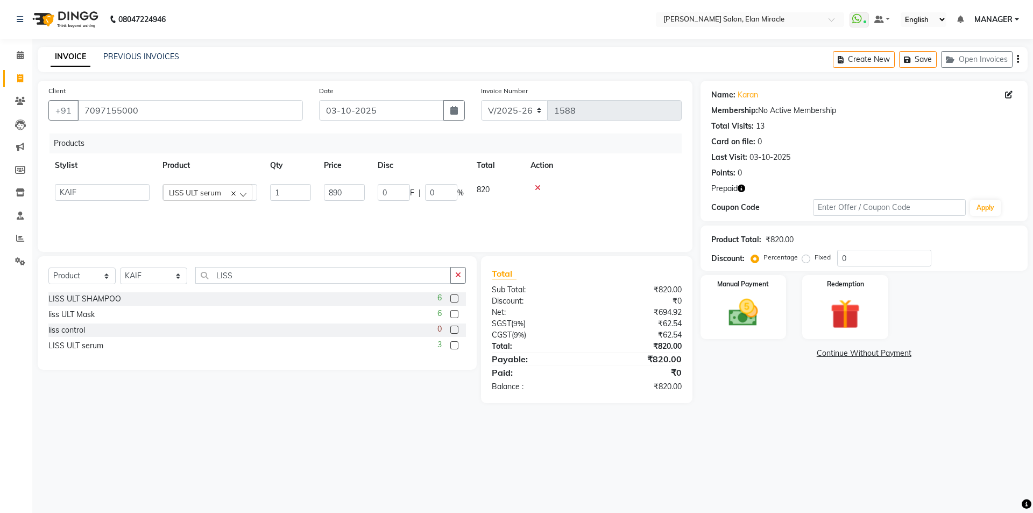
click at [244, 189] on div "Client [PHONE_NUMBER] Date [DATE] Invoice Number V/2025 V/[PHONE_NUMBER] Produc…" at bounding box center [365, 242] width 671 height 322
click at [785, 399] on div "Name: Karan Membership: No Active Membership Total Visits: 13 Card on file: 0 L…" at bounding box center [868, 242] width 335 height 322
click at [749, 327] on img at bounding box center [743, 313] width 50 height 36
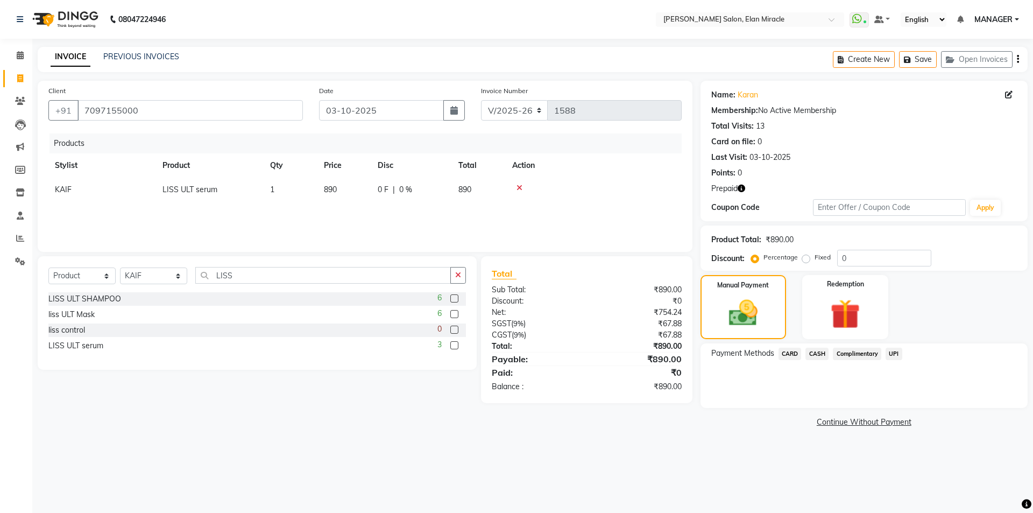
click at [898, 357] on span "UPI" at bounding box center [894, 354] width 17 height 12
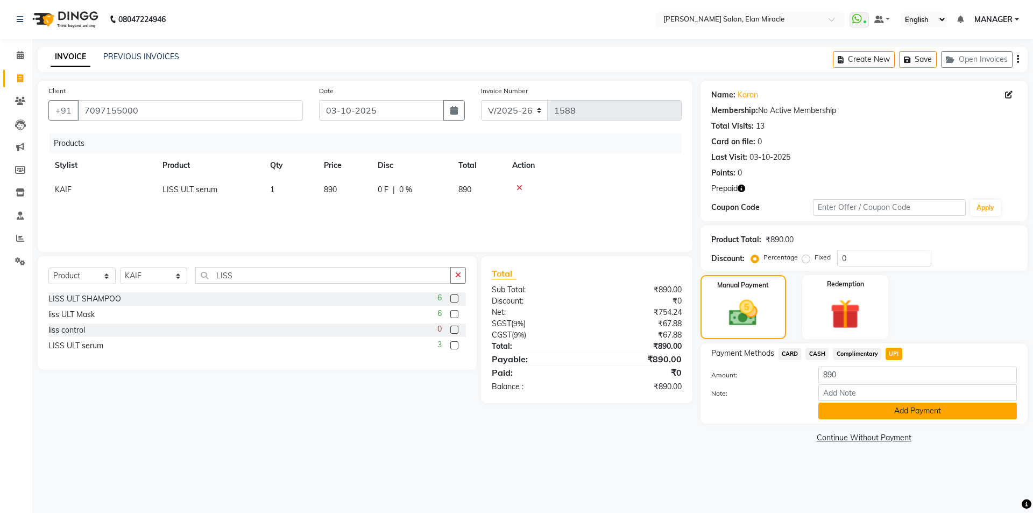
click at [884, 407] on button "Add Payment" at bounding box center [918, 411] width 199 height 17
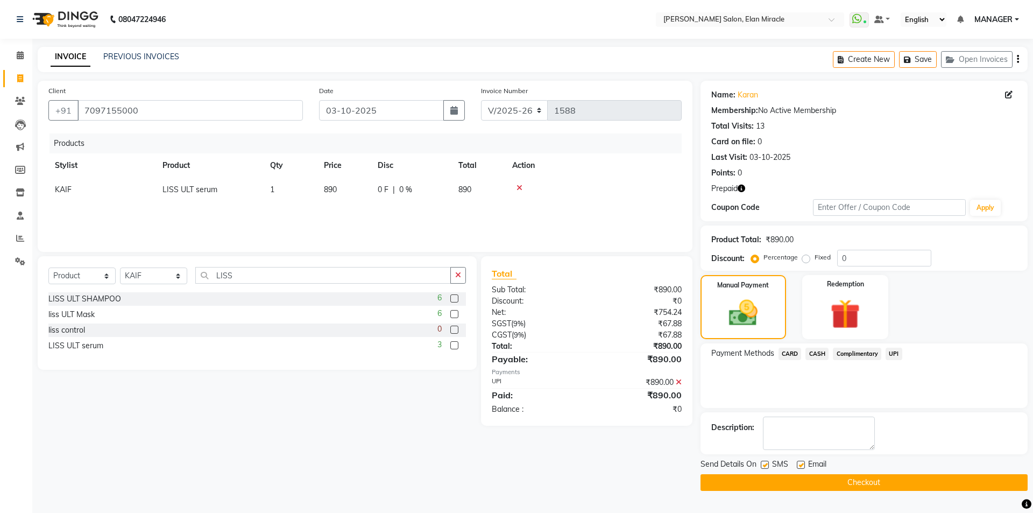
click at [877, 482] on button "Checkout" at bounding box center [864, 482] width 327 height 17
